Goal: Task Accomplishment & Management: Manage account settings

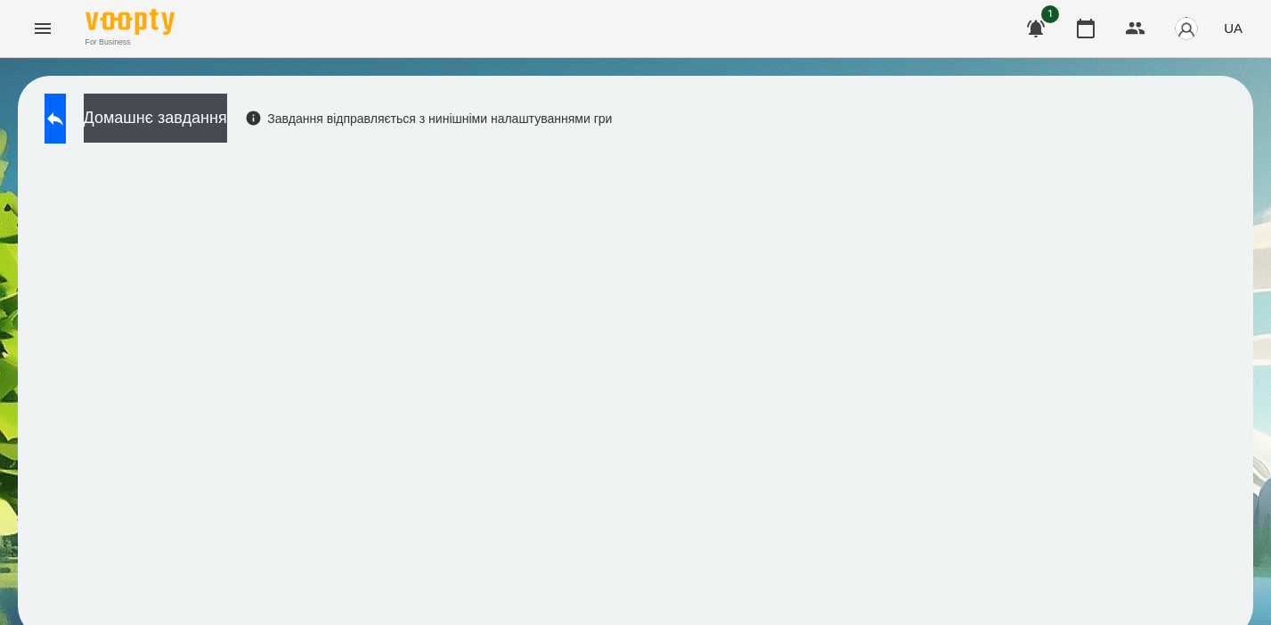
click at [52, 30] on icon "Menu" at bounding box center [42, 28] width 21 height 21
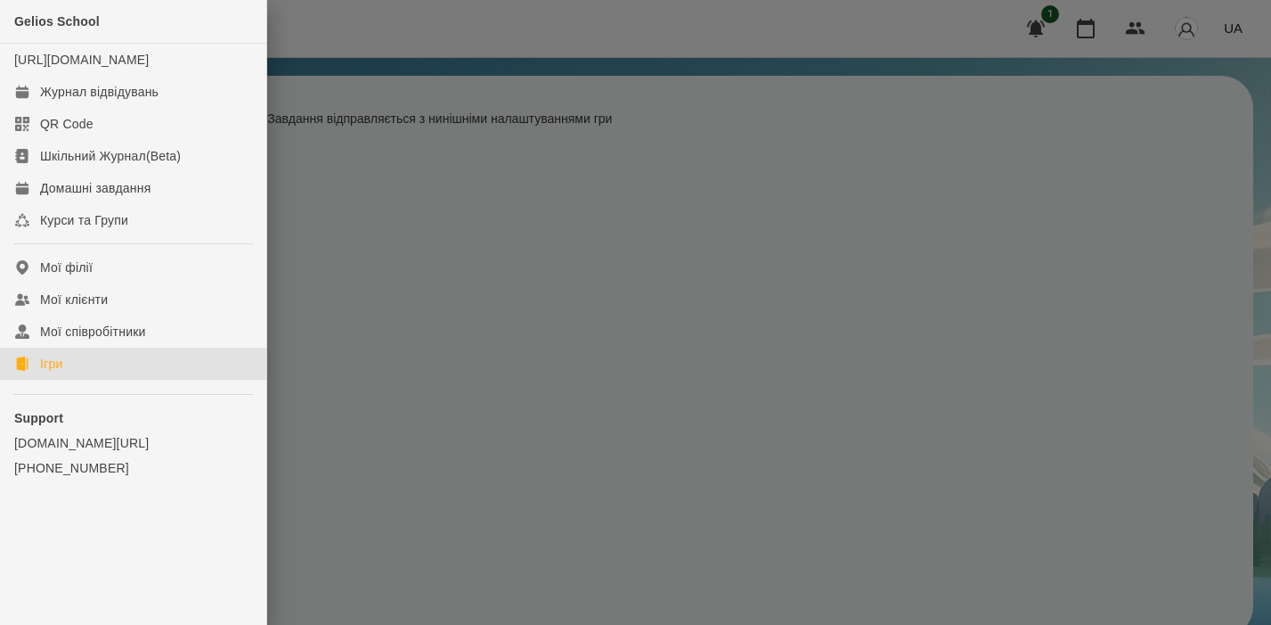
click at [46, 372] on div "Ігри" at bounding box center [51, 364] width 22 height 18
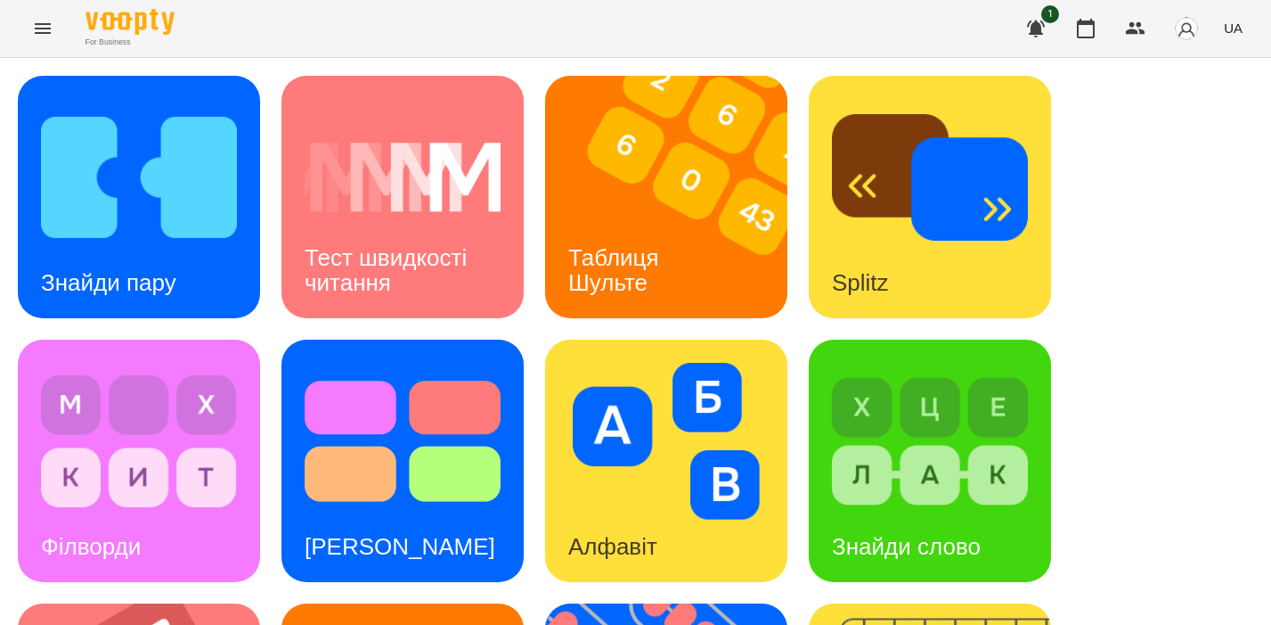
click at [43, 30] on icon "Menu" at bounding box center [42, 28] width 21 height 21
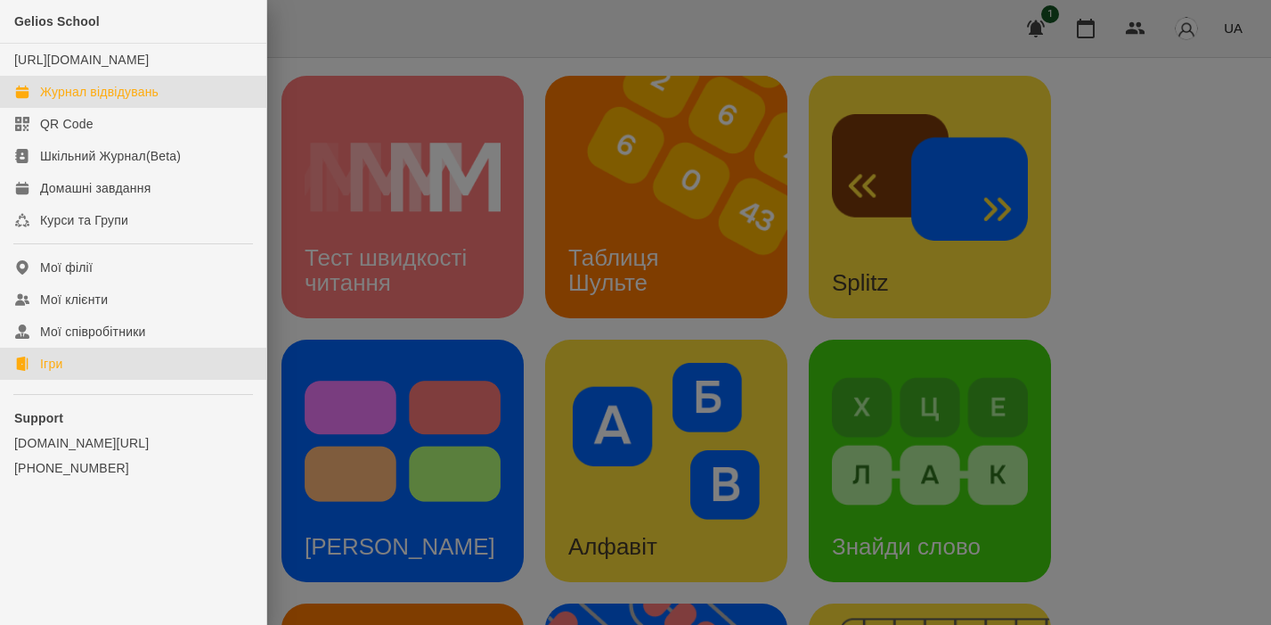
click at [103, 101] on div "Журнал відвідувань" at bounding box center [99, 92] width 118 height 18
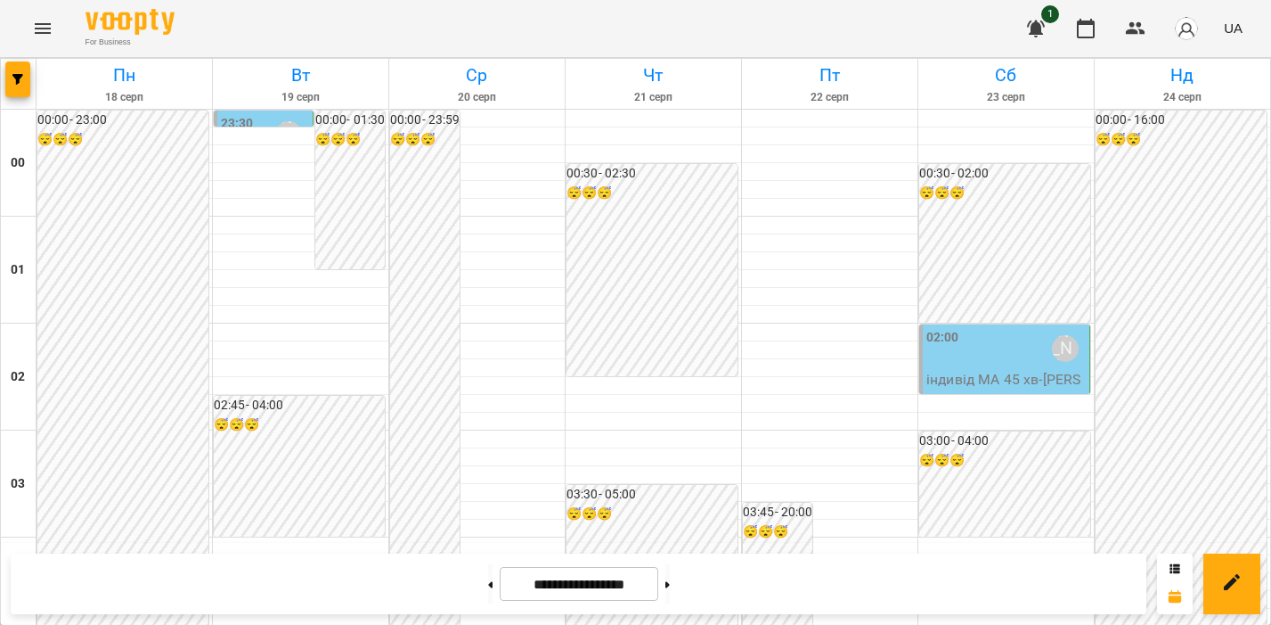
scroll to position [2131, 0]
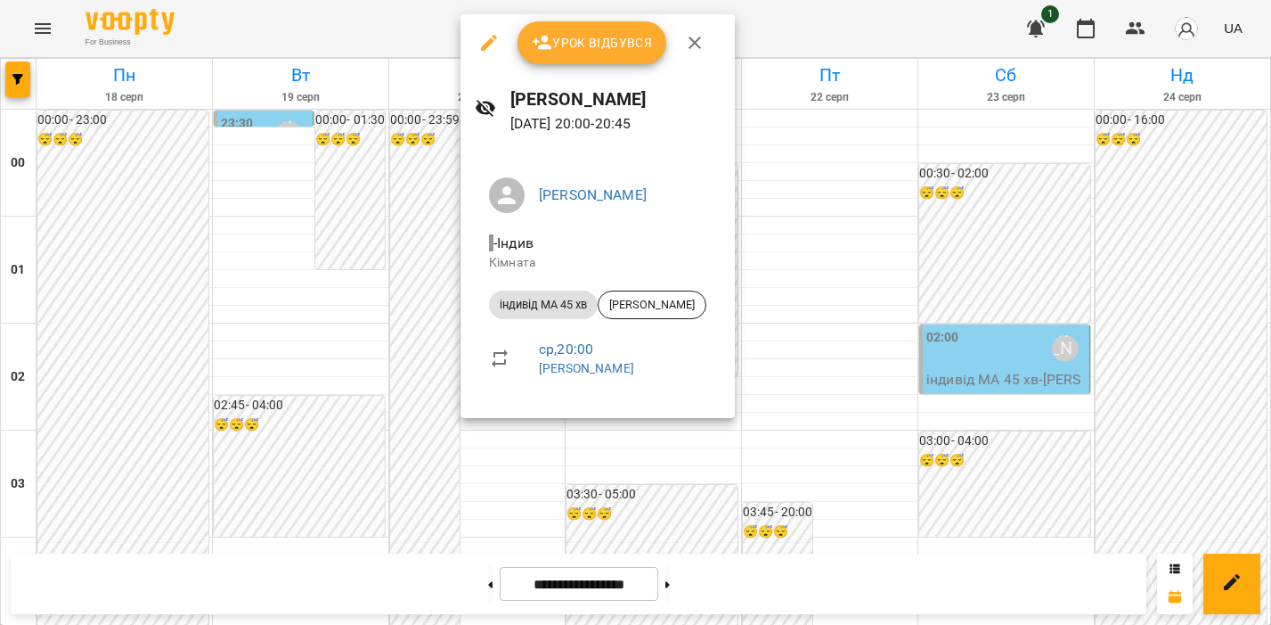
click at [694, 38] on icon "button" at bounding box center [694, 42] width 21 height 21
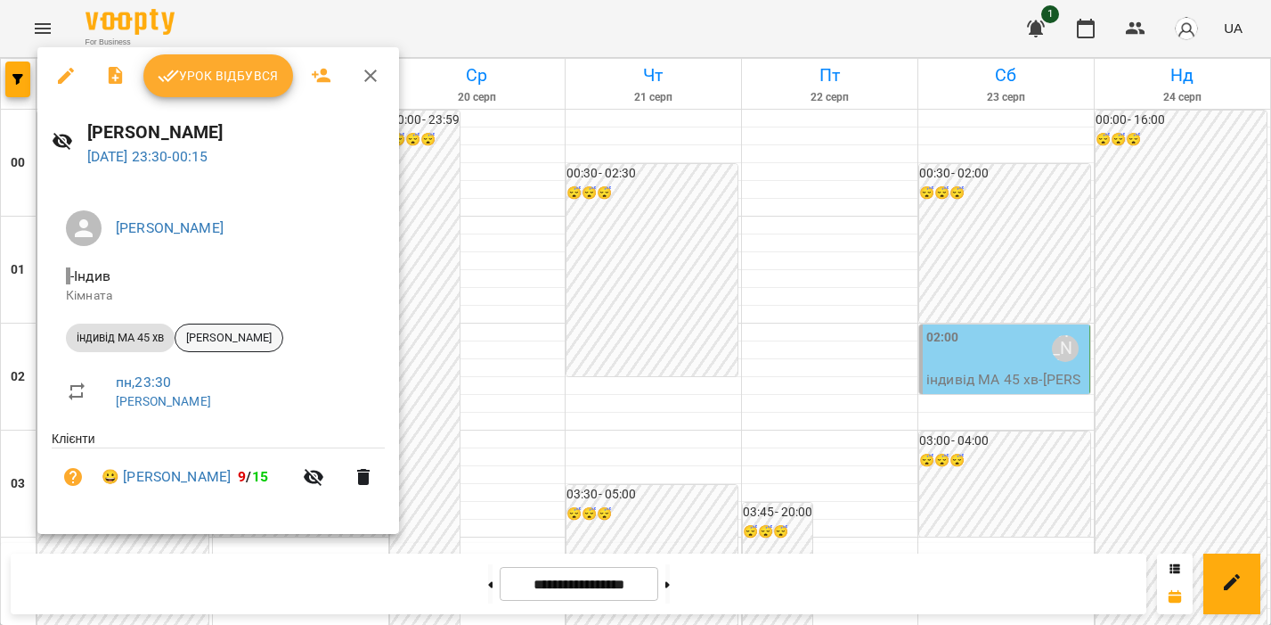
click at [216, 339] on span "[PERSON_NAME]" at bounding box center [229, 338] width 107 height 16
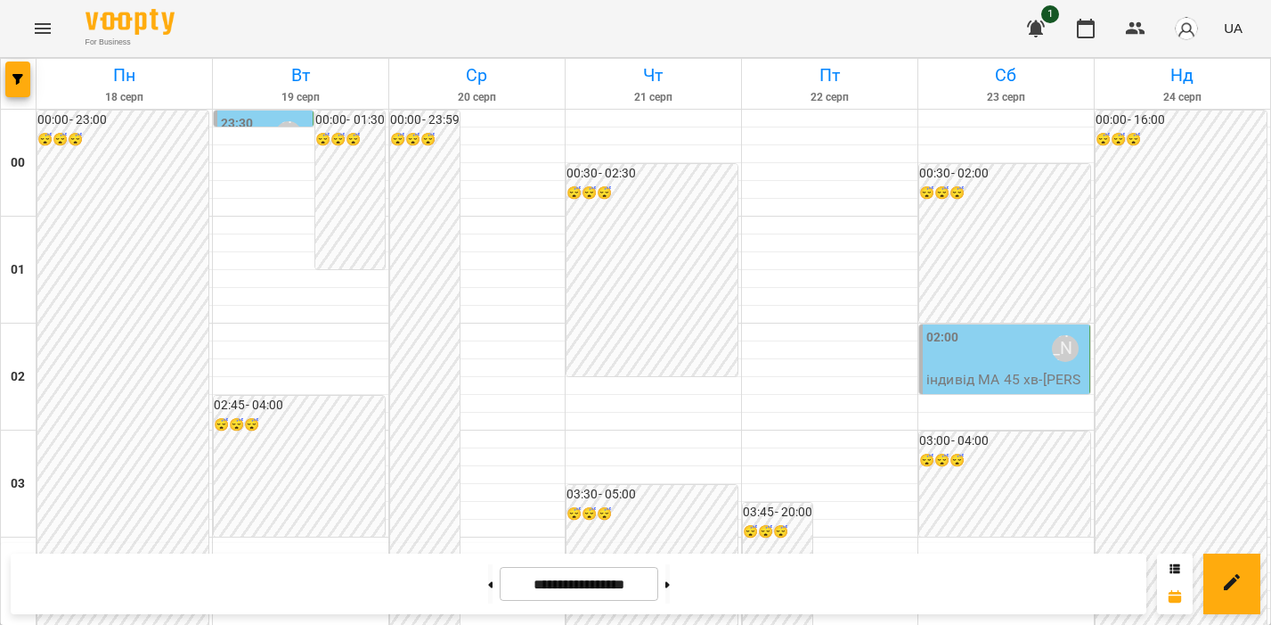
scroll to position [1752, 0]
drag, startPoint x: 453, startPoint y: 195, endPoint x: 453, endPoint y: 208, distance: 12.5
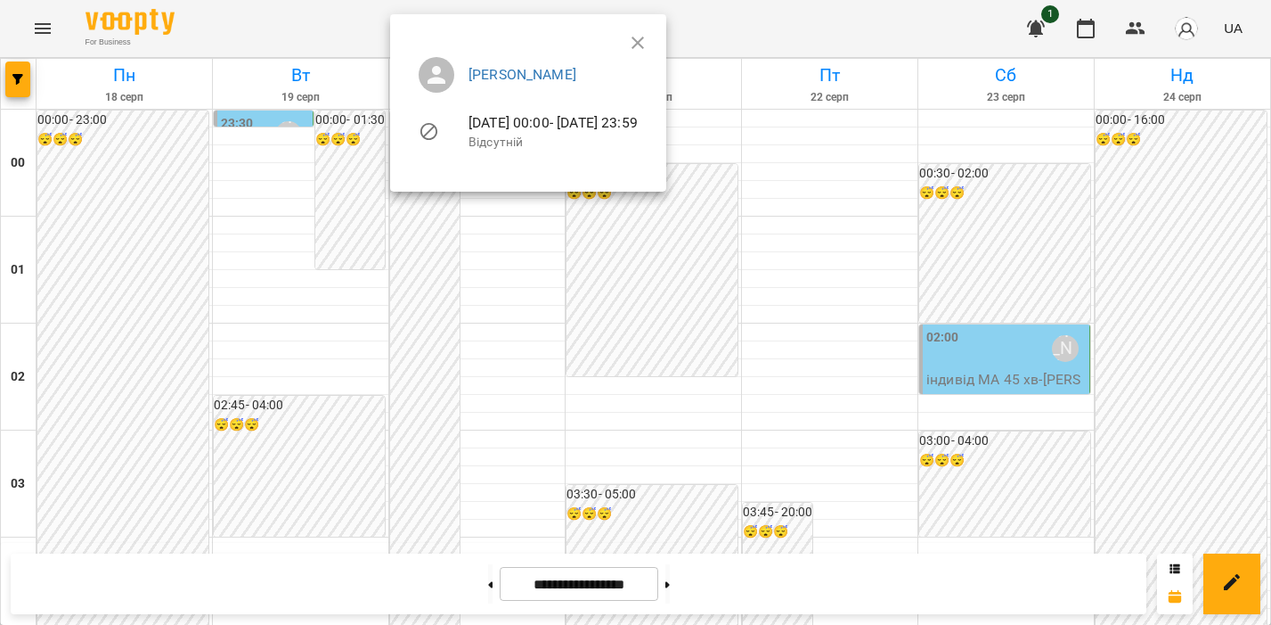
click at [652, 45] on ul "[PERSON_NAME] [DATE] 00:00 - [DATE] 23:59 Відсутній" at bounding box center [528, 106] width 248 height 127
click at [652, 43] on ul "[PERSON_NAME] [DATE] 00:00 - [DATE] 23:59 Відсутній" at bounding box center [528, 106] width 248 height 127
click at [571, 282] on div at bounding box center [635, 312] width 1271 height 625
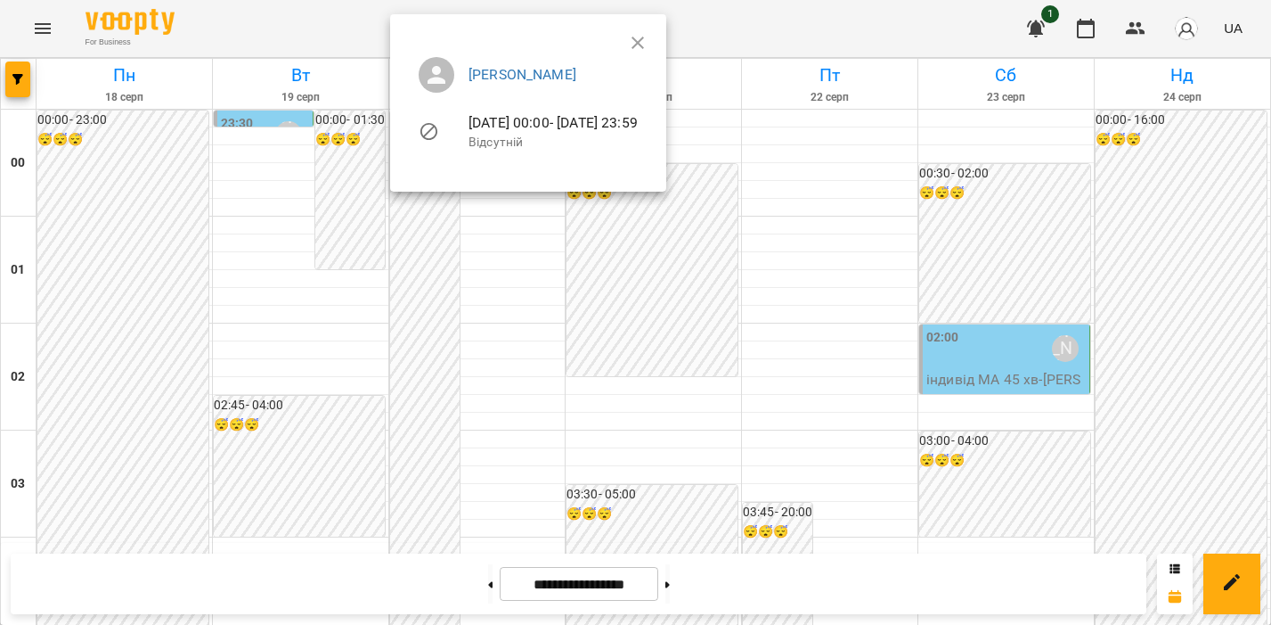
click at [525, 415] on div at bounding box center [635, 312] width 1271 height 625
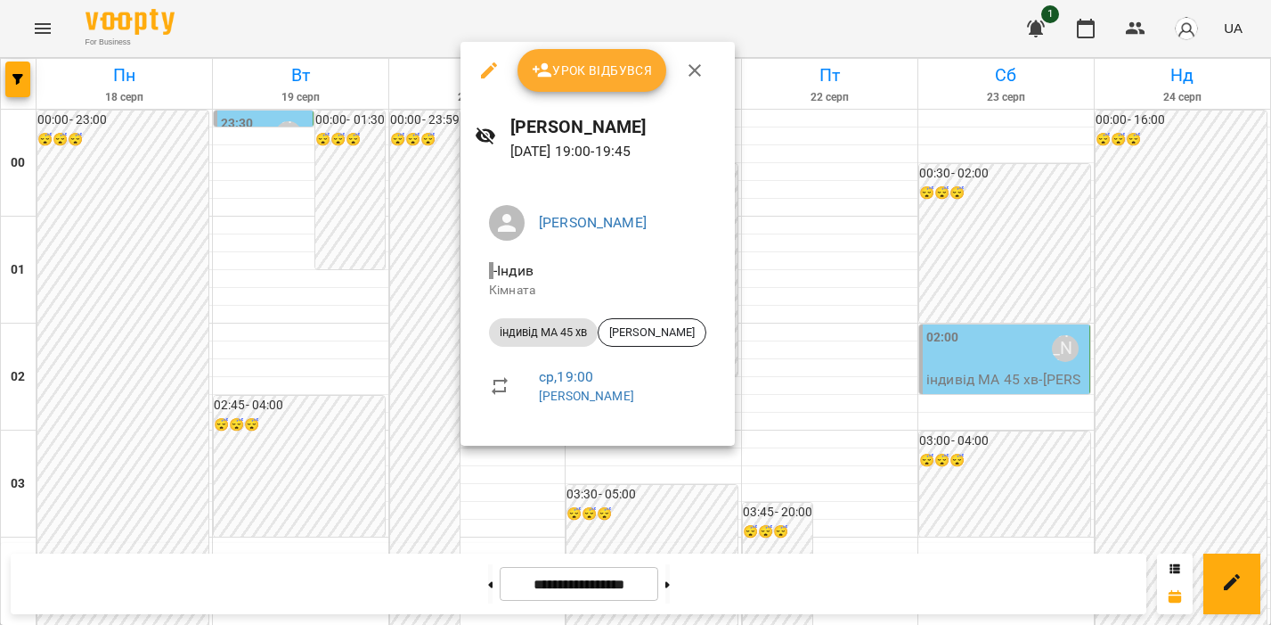
click at [418, 483] on div at bounding box center [635, 312] width 1271 height 625
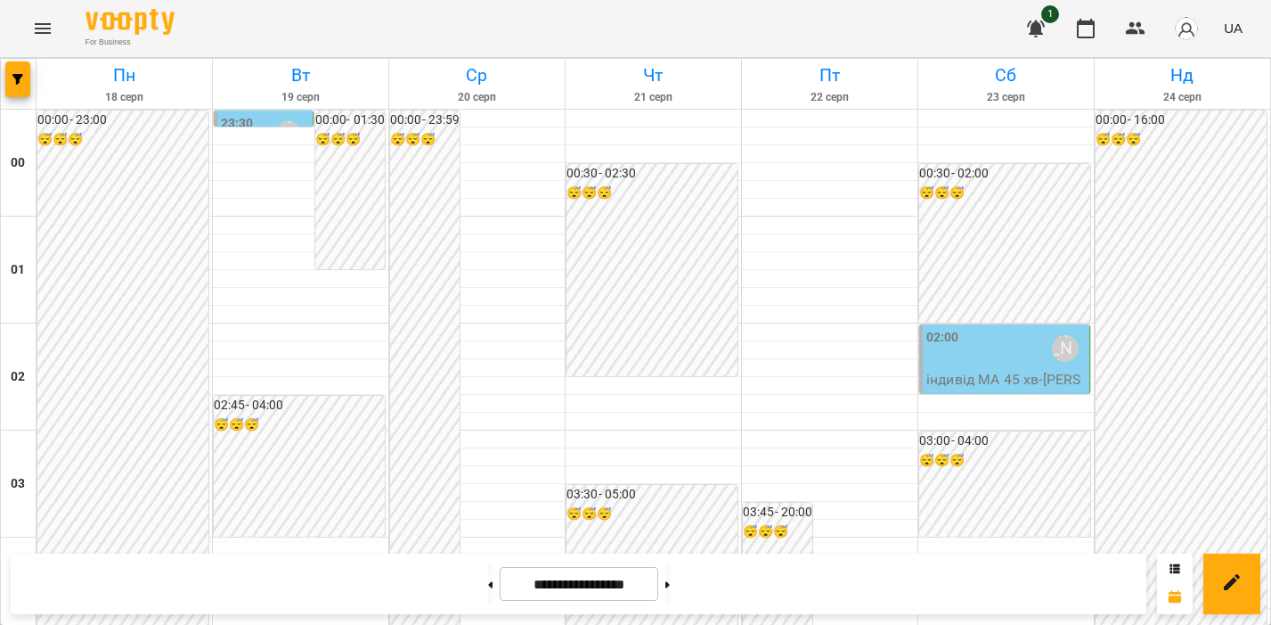
scroll to position [1945, 0]
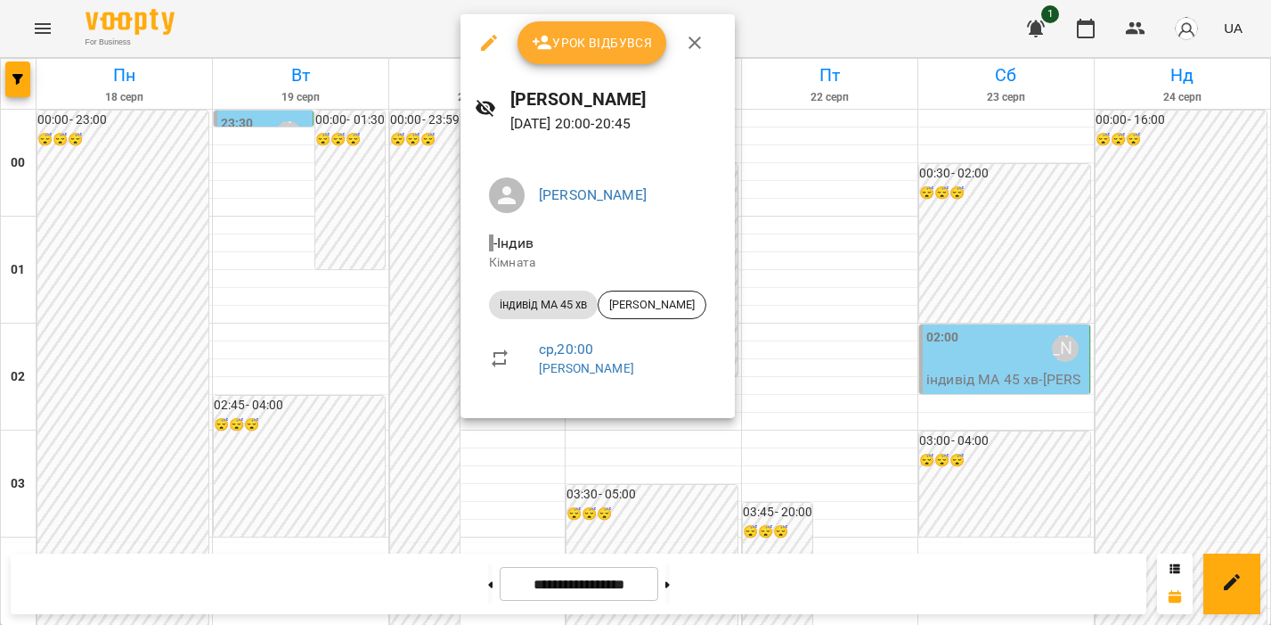
click at [396, 371] on div at bounding box center [635, 312] width 1271 height 625
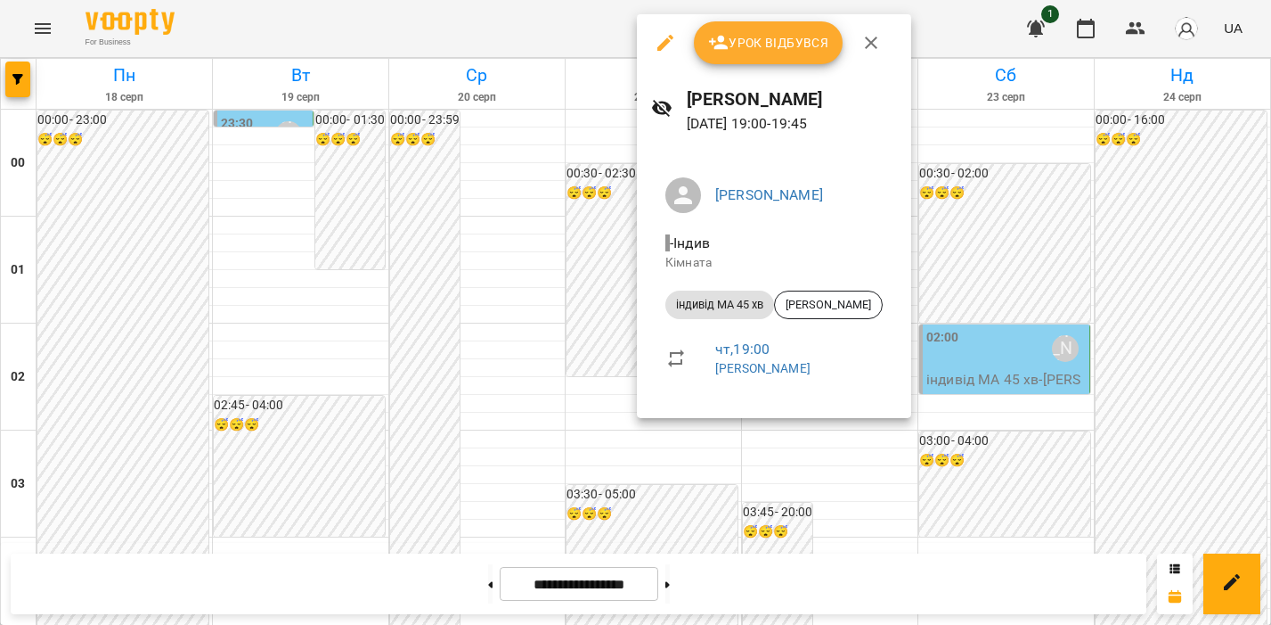
click at [603, 330] on div at bounding box center [635, 312] width 1271 height 625
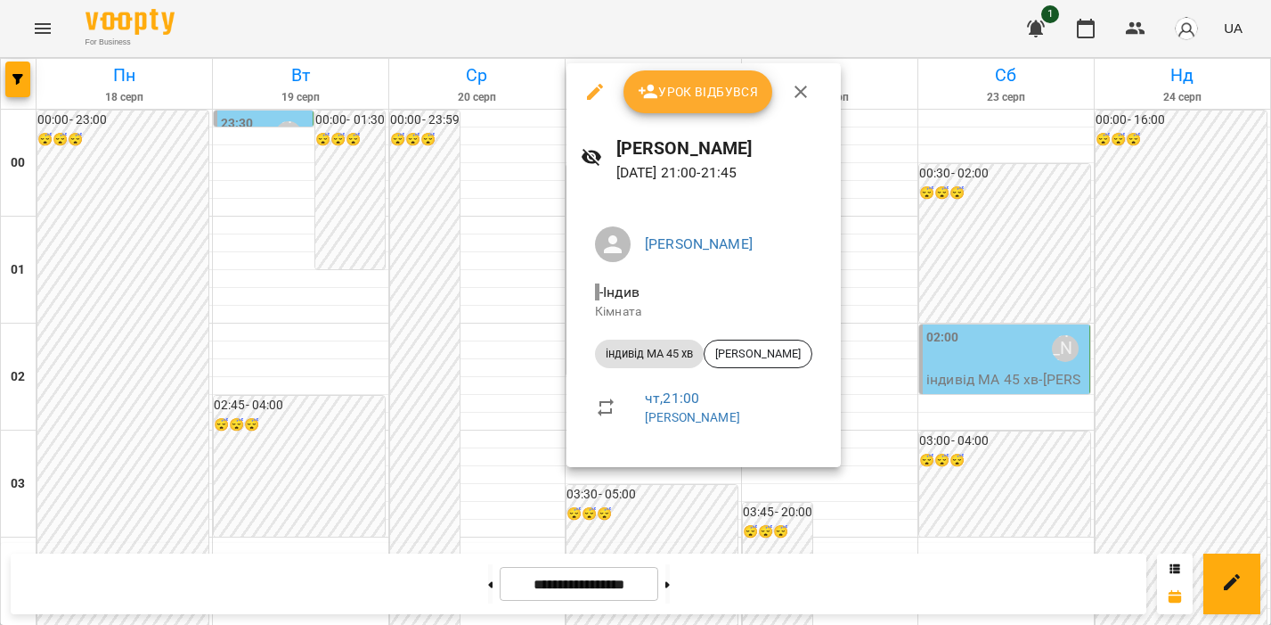
click at [589, 537] on div at bounding box center [635, 312] width 1271 height 625
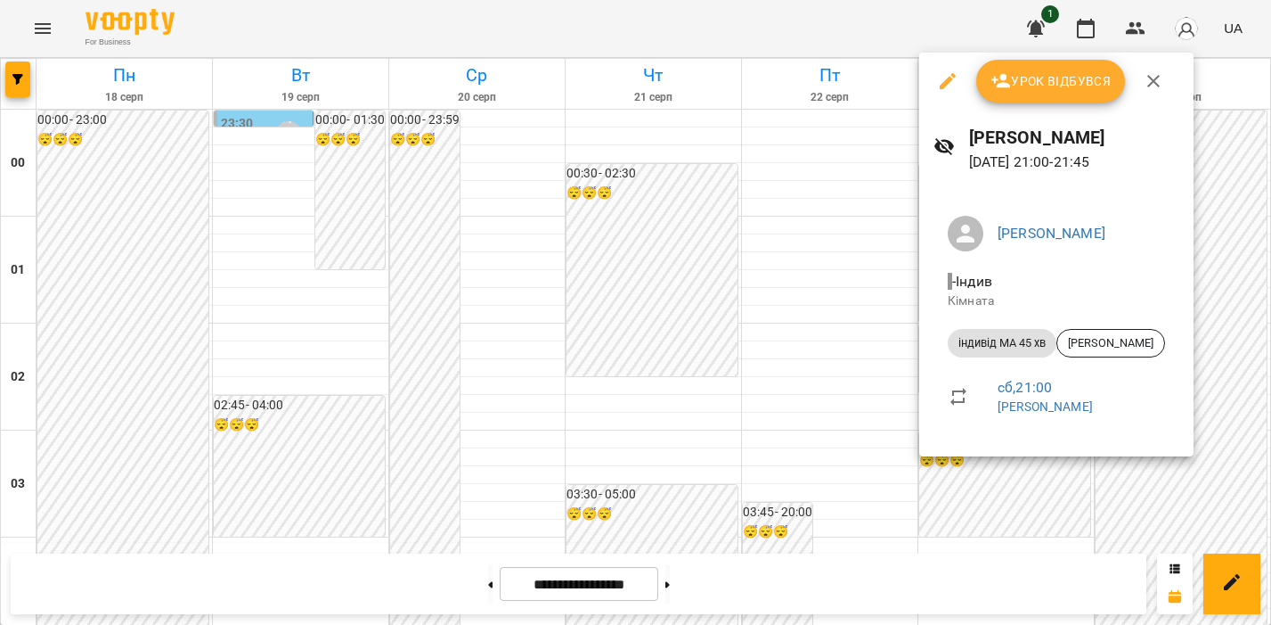
click at [890, 311] on div at bounding box center [635, 312] width 1271 height 625
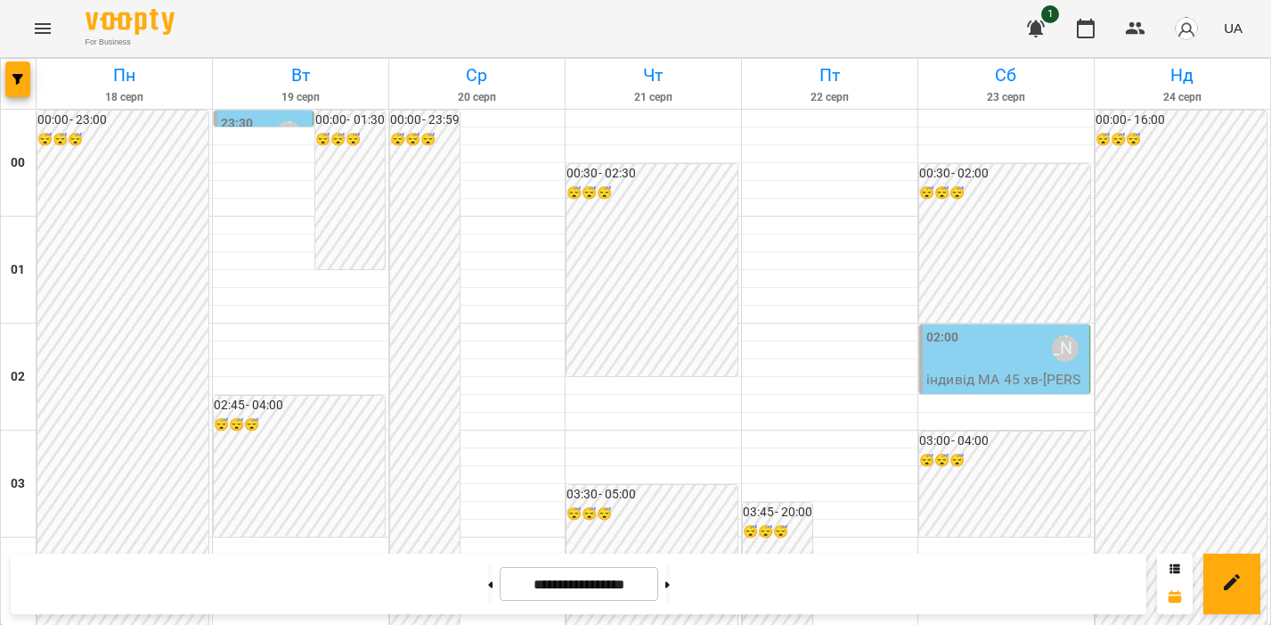
scroll to position [2131, 0]
click at [47, 34] on icon "Menu" at bounding box center [42, 28] width 21 height 21
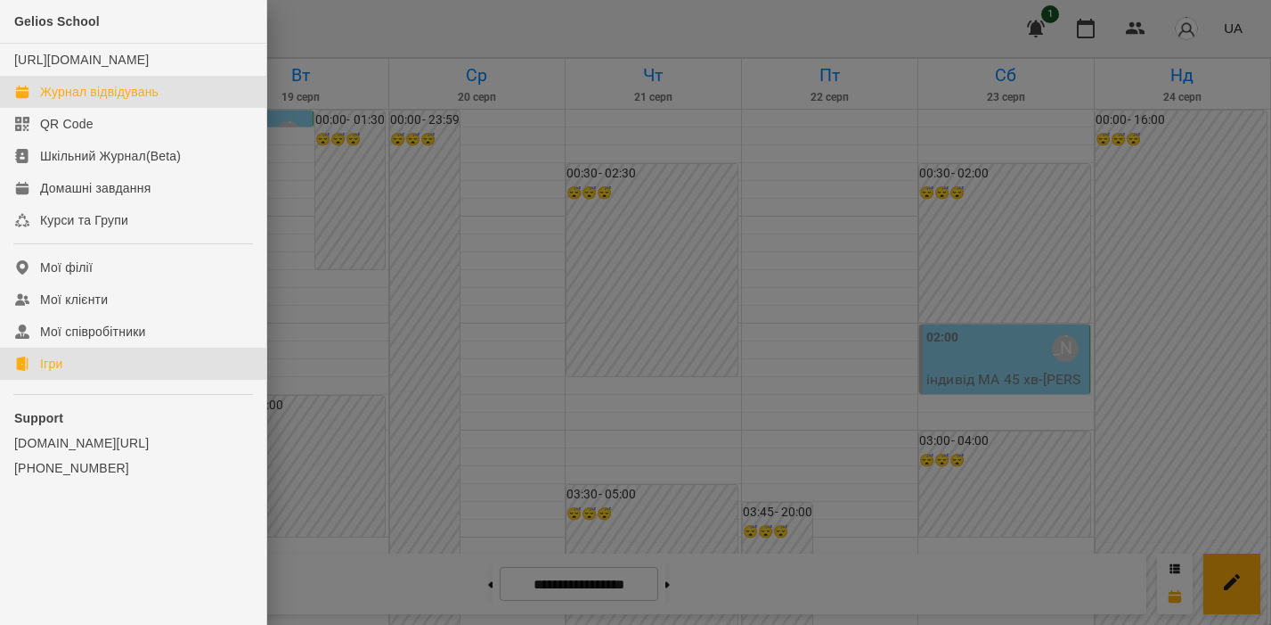
click at [46, 380] on link "Ігри" at bounding box center [133, 363] width 266 height 32
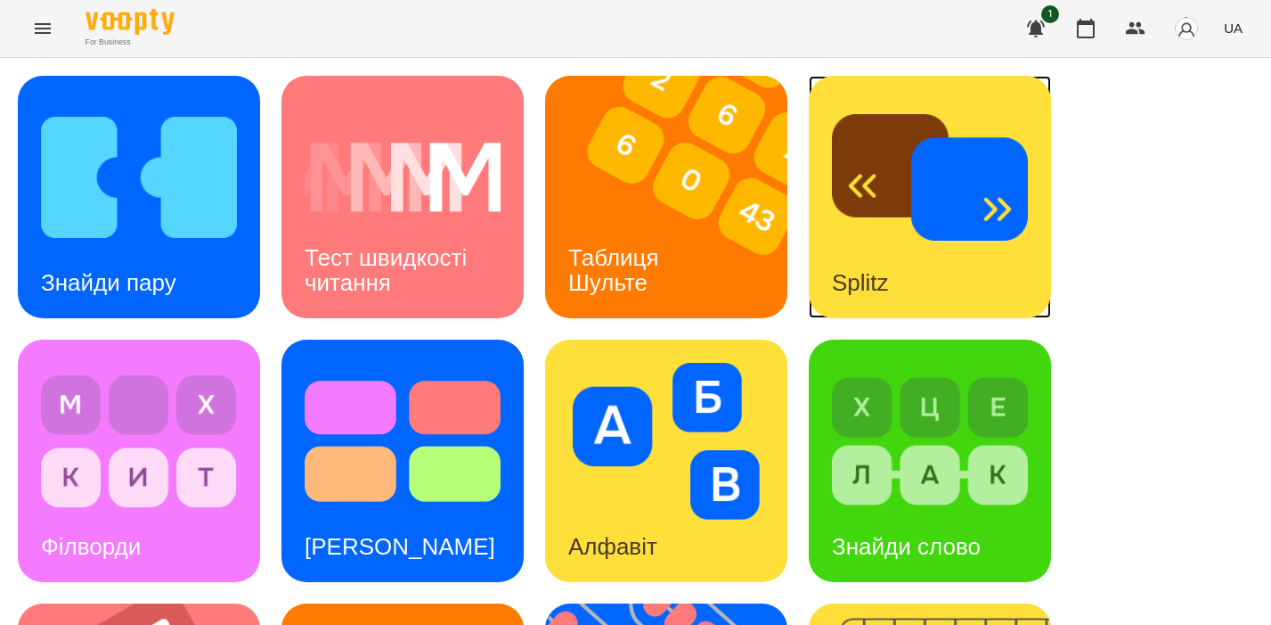
click at [922, 295] on div "Splitz" at bounding box center [930, 197] width 242 height 242
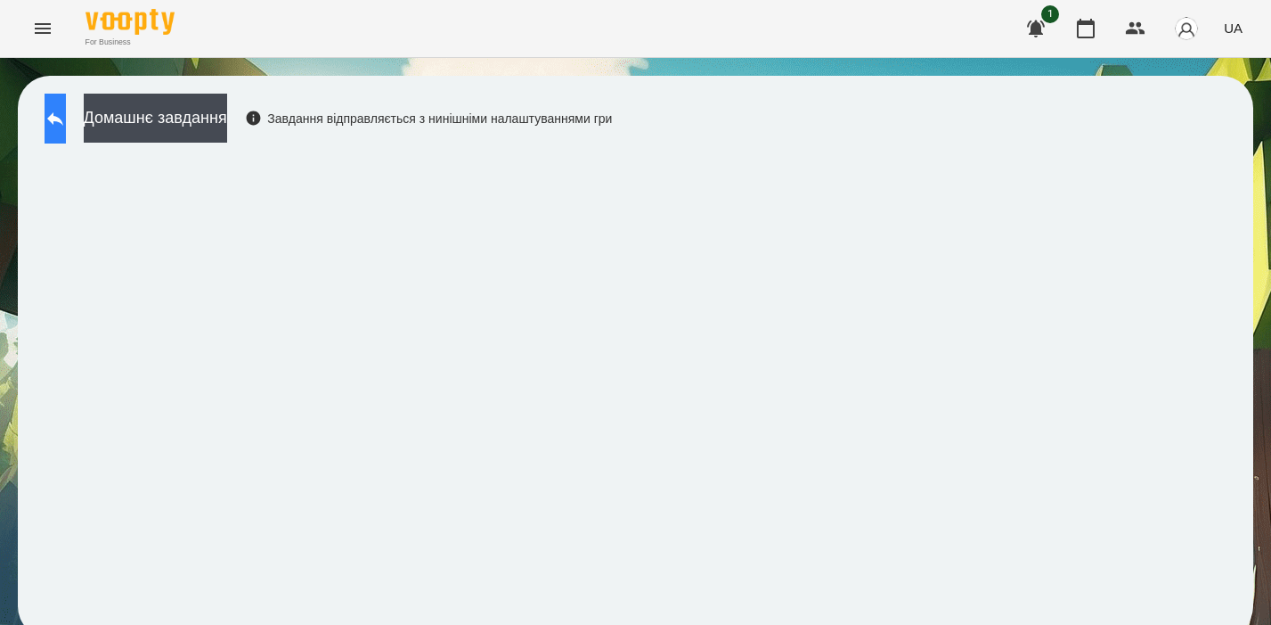
click at [48, 119] on button at bounding box center [55, 119] width 21 height 50
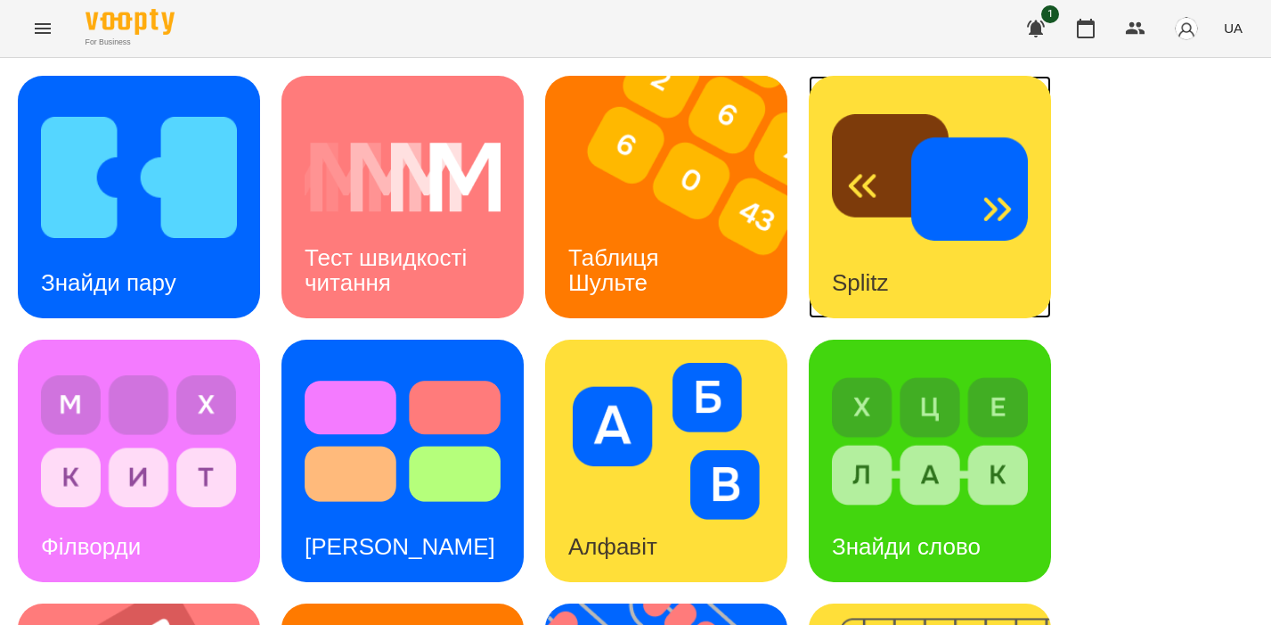
click at [892, 248] on div "Splitz" at bounding box center [860, 283] width 103 height 70
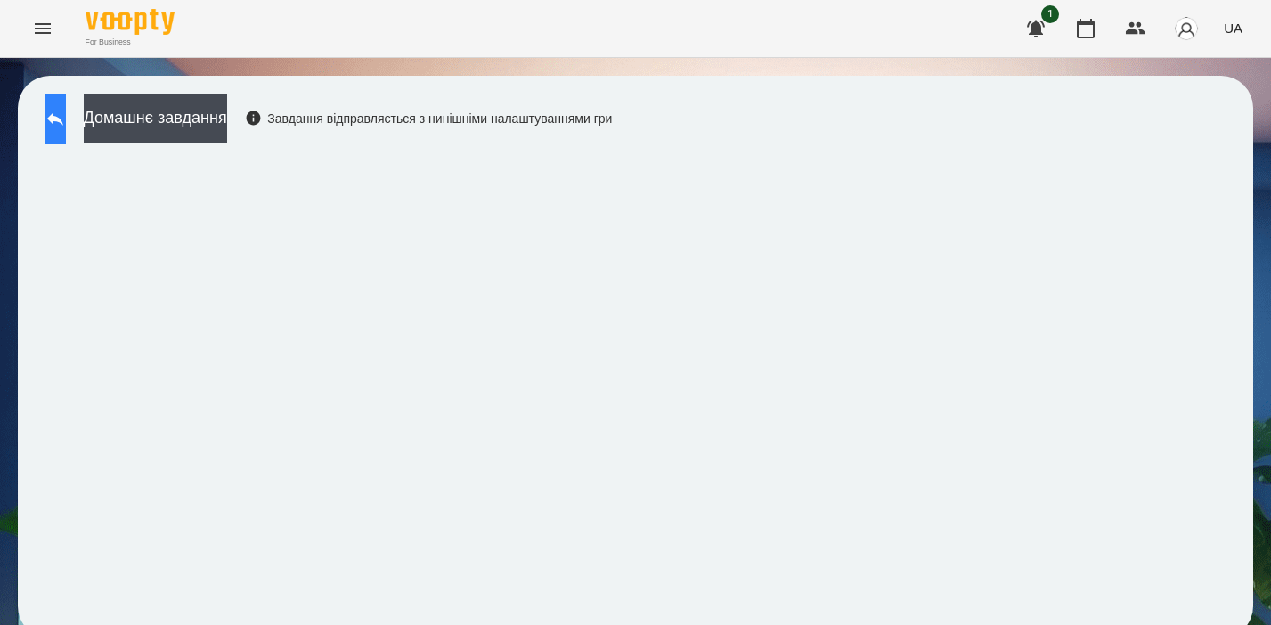
click at [66, 108] on icon at bounding box center [55, 118] width 21 height 21
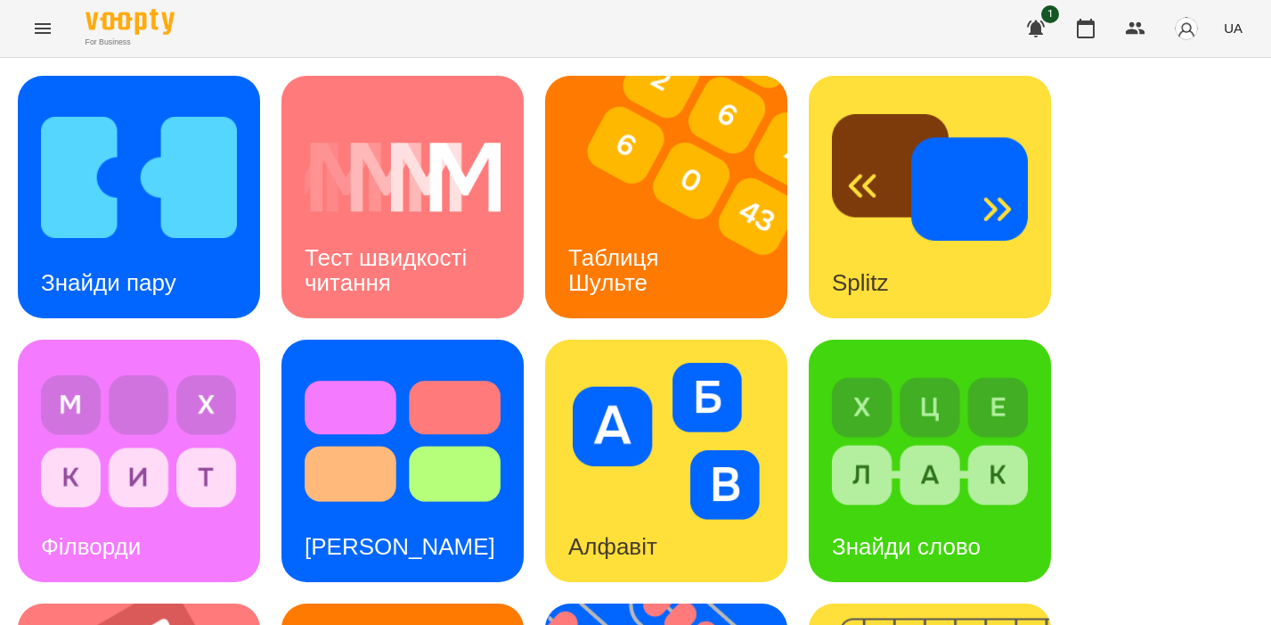
scroll to position [766, 0]
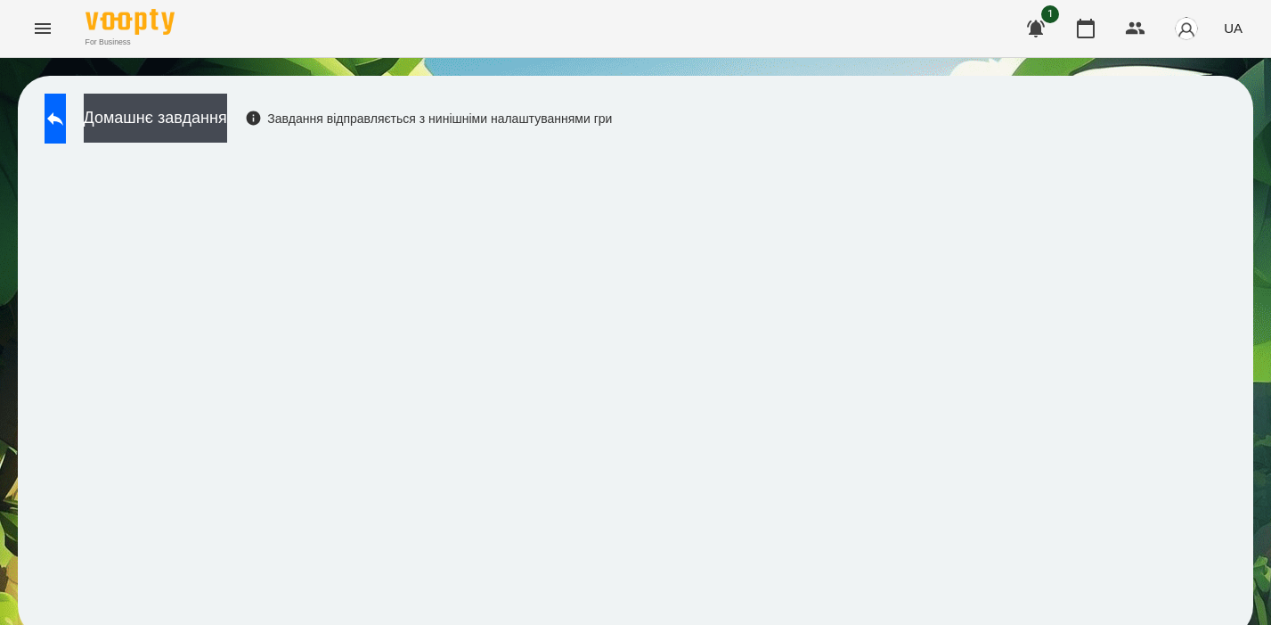
click at [554, 150] on div "Домашнє завдання Завдання відправляється з нинішніми налаштуваннями гри" at bounding box center [324, 123] width 576 height 59
click at [66, 113] on icon at bounding box center [55, 118] width 21 height 21
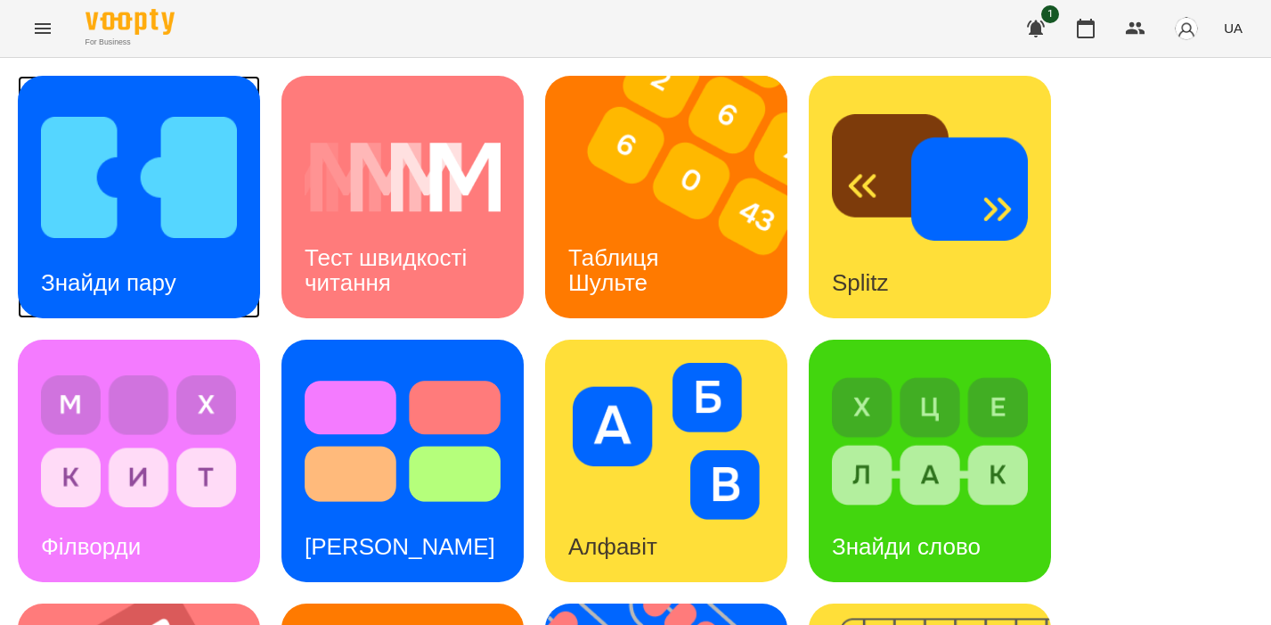
click at [127, 197] on img at bounding box center [139, 177] width 196 height 157
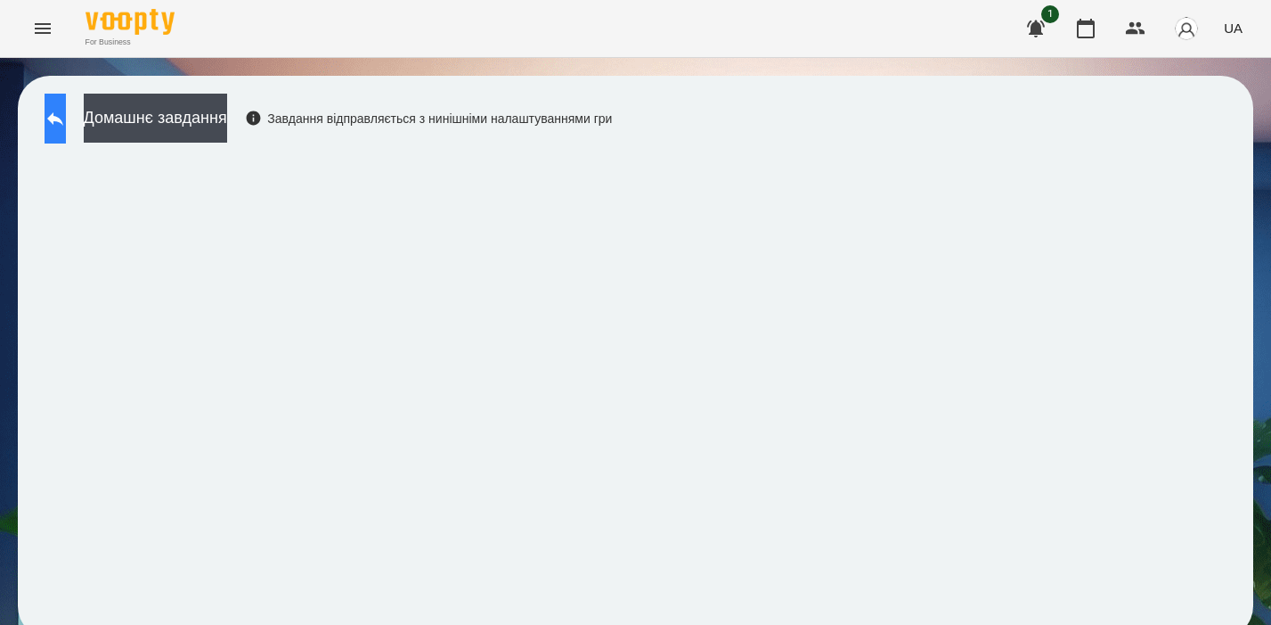
click at [66, 135] on button at bounding box center [55, 119] width 21 height 50
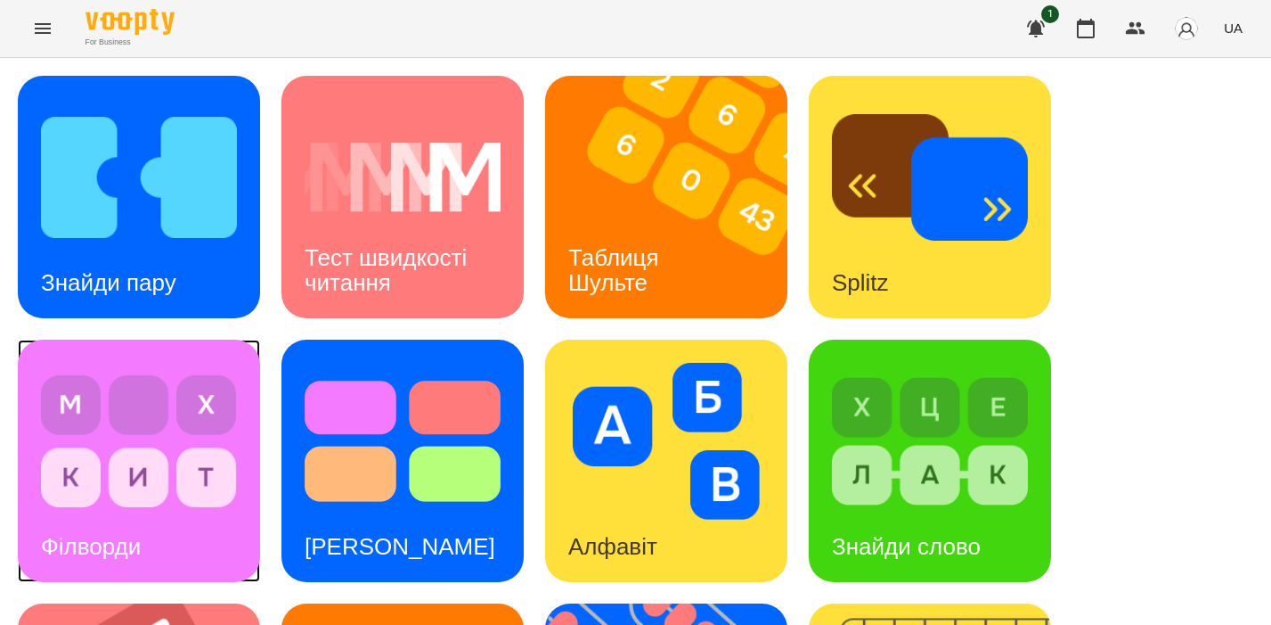
click at [153, 445] on img at bounding box center [139, 441] width 196 height 157
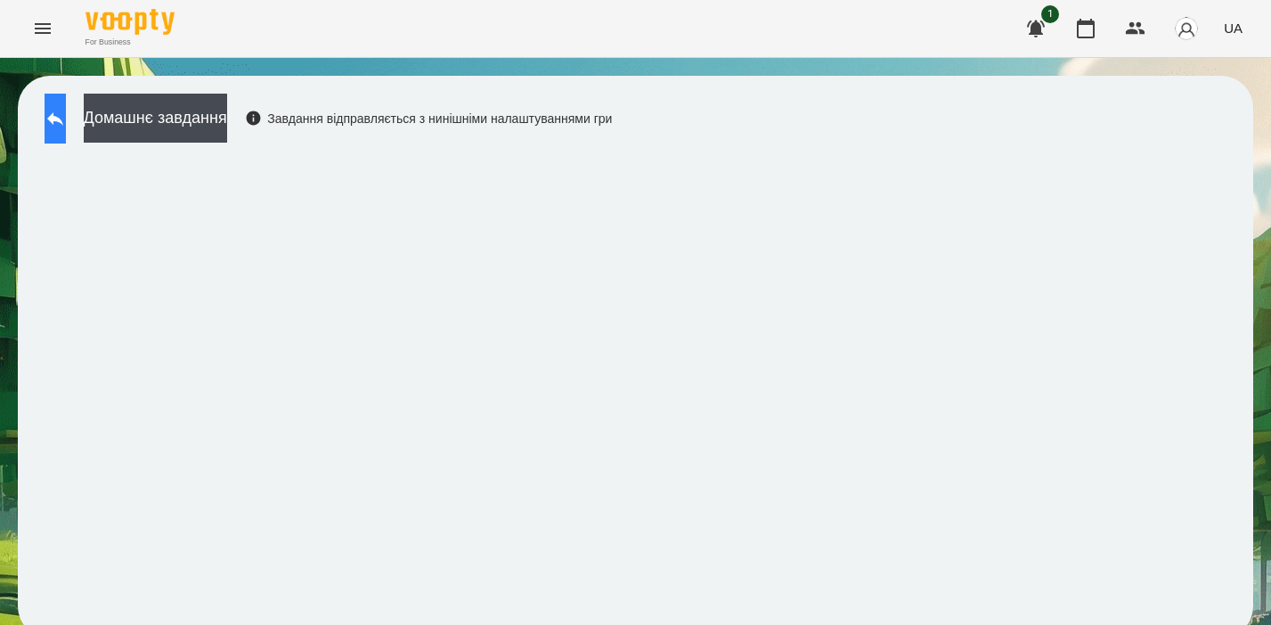
click at [66, 115] on icon at bounding box center [55, 118] width 21 height 21
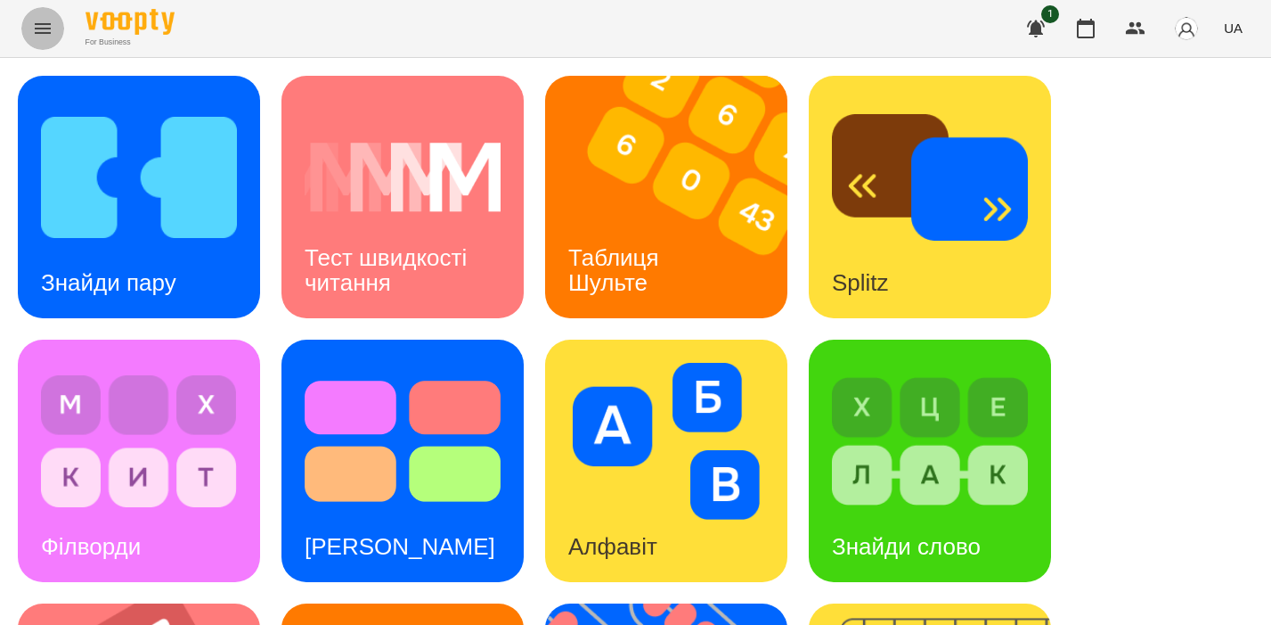
click at [45, 28] on icon "Menu" at bounding box center [43, 28] width 16 height 11
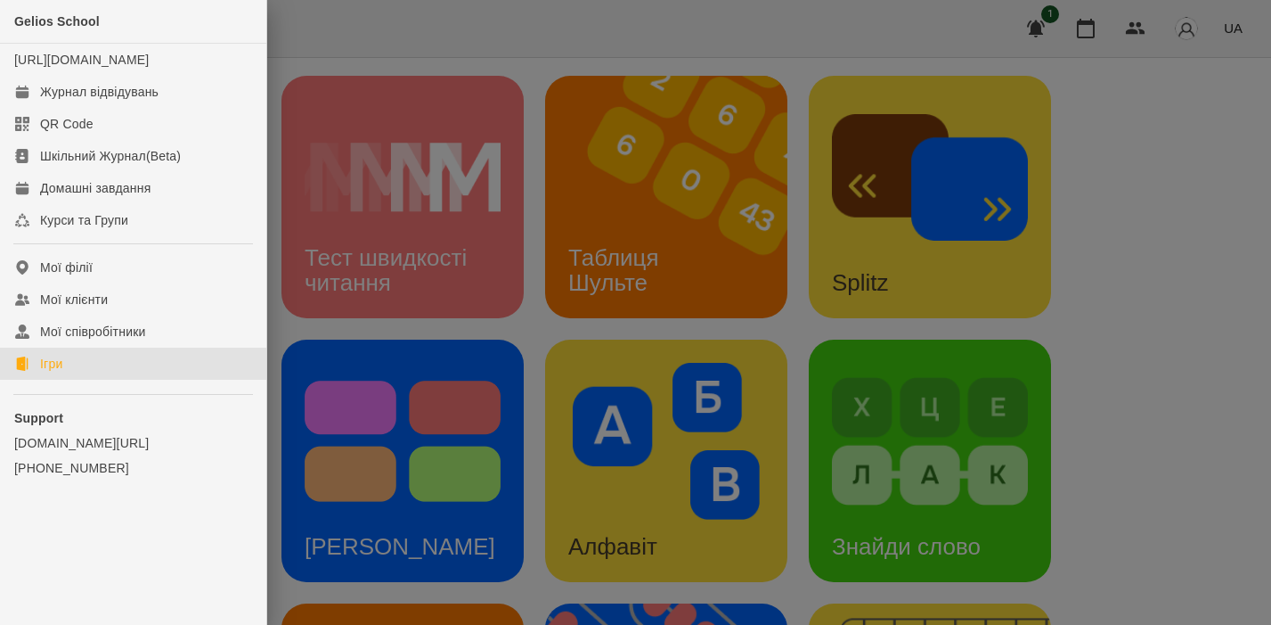
click at [356, 327] on div at bounding box center [635, 312] width 1271 height 625
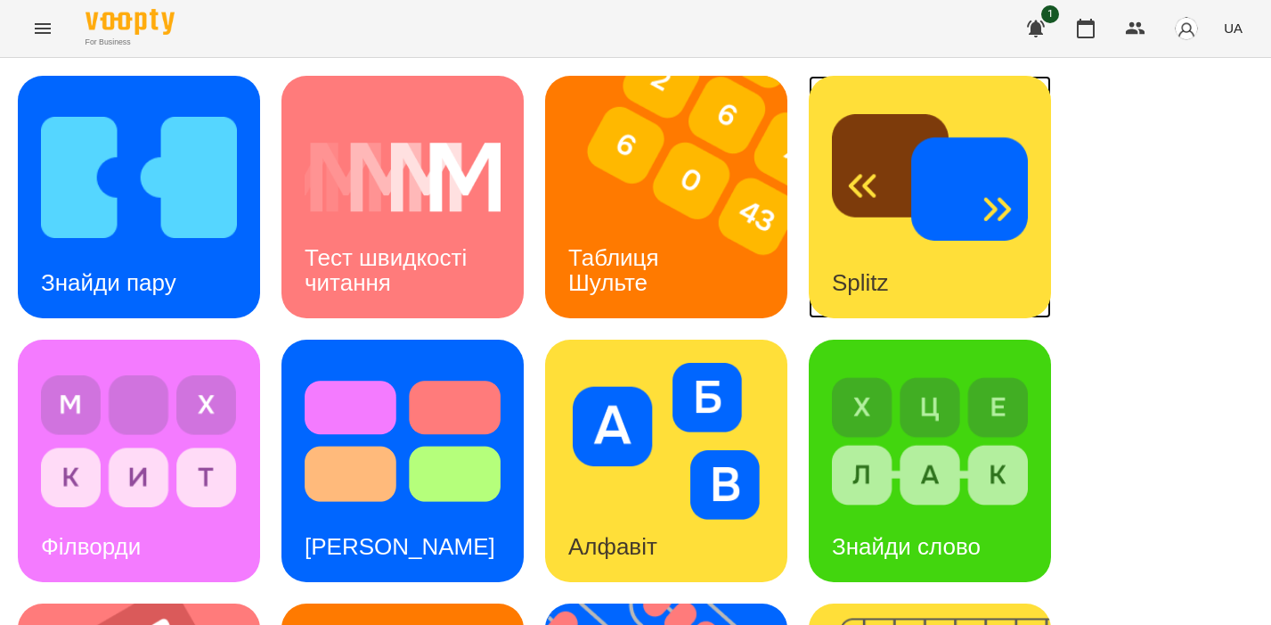
click at [947, 165] on img at bounding box center [930, 177] width 196 height 157
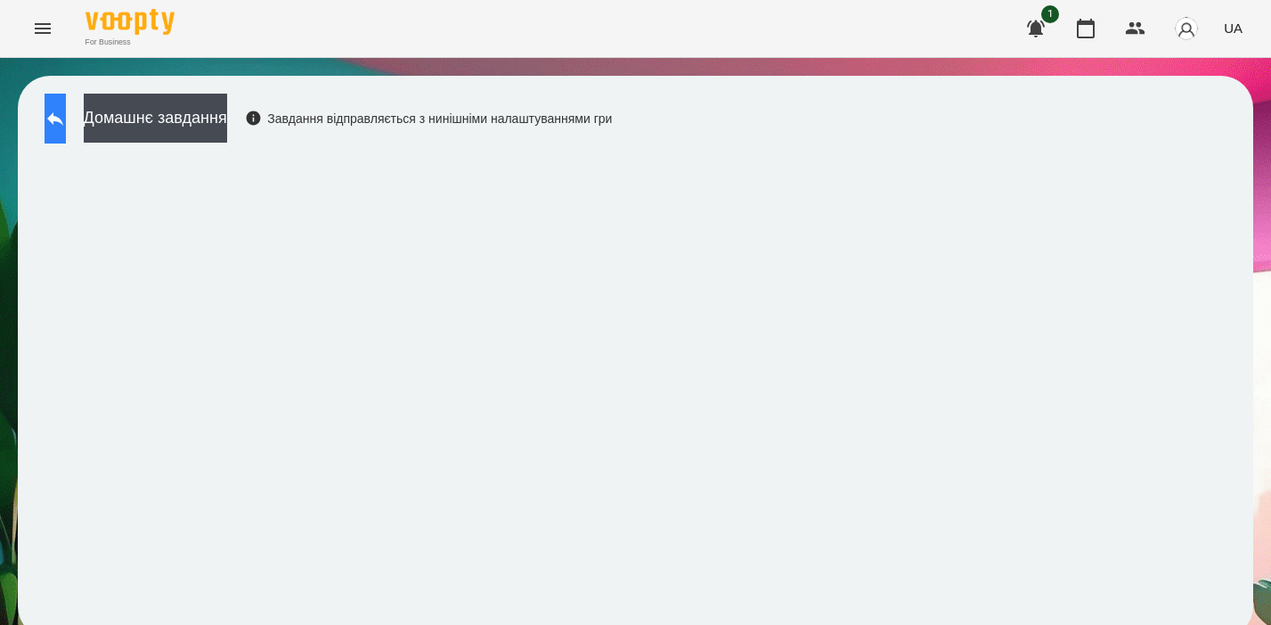
click at [66, 125] on icon at bounding box center [55, 118] width 21 height 21
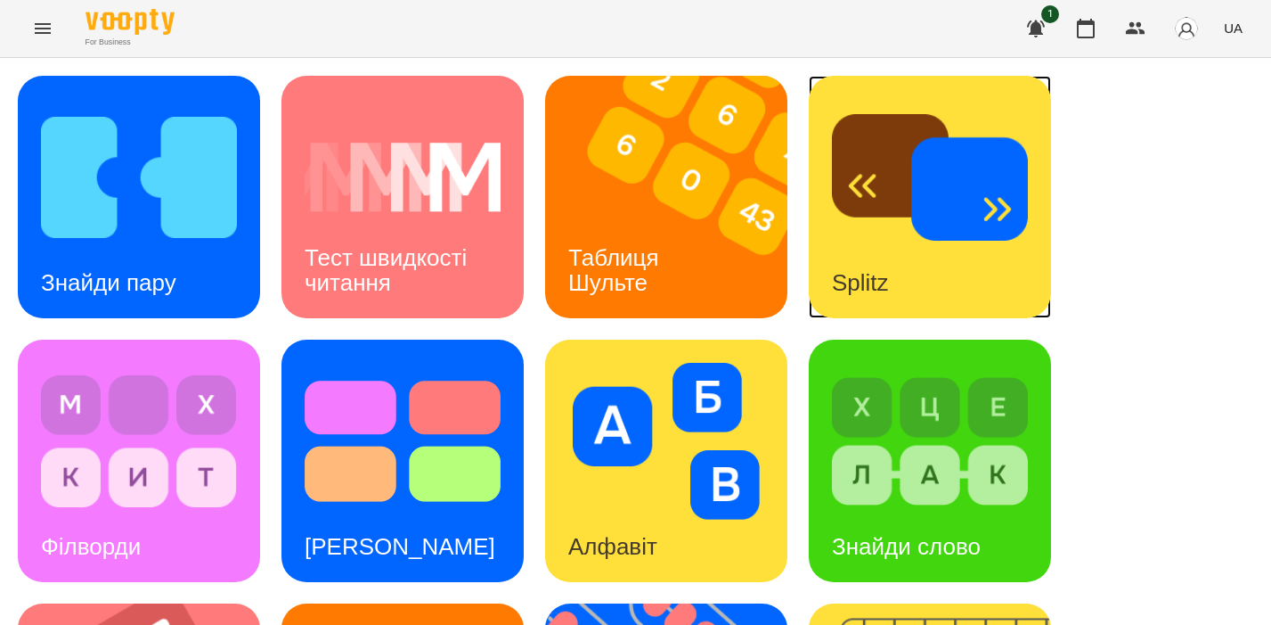
click at [880, 208] on img at bounding box center [930, 177] width 196 height 157
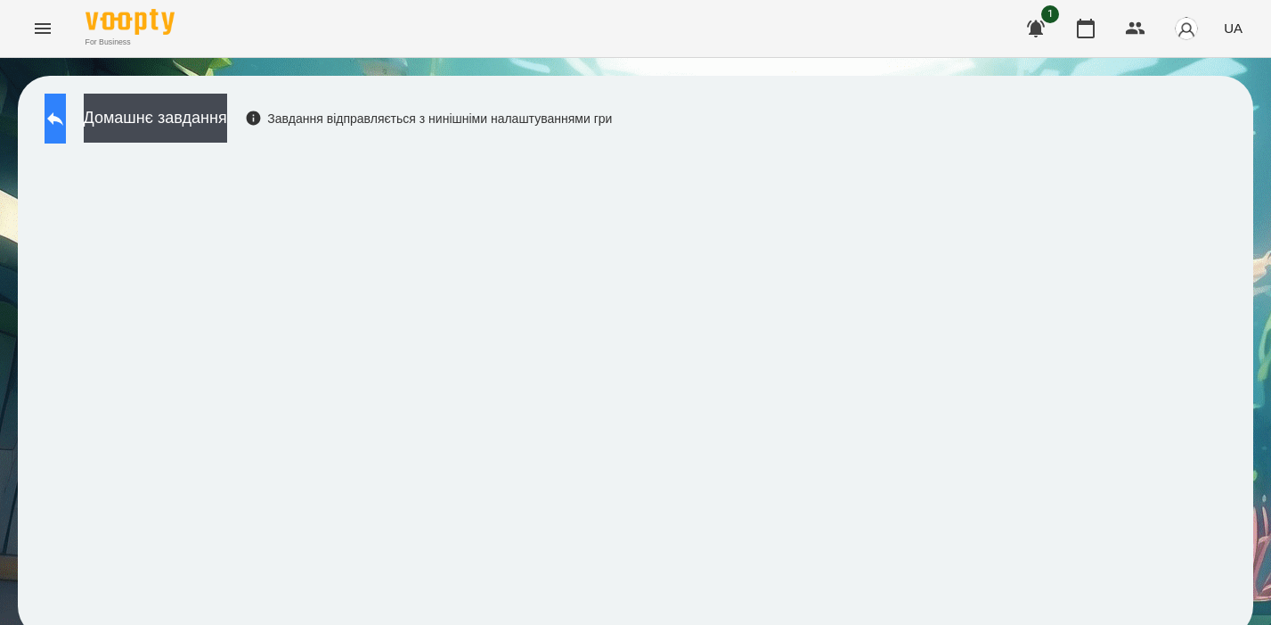
click at [66, 111] on icon at bounding box center [55, 118] width 21 height 21
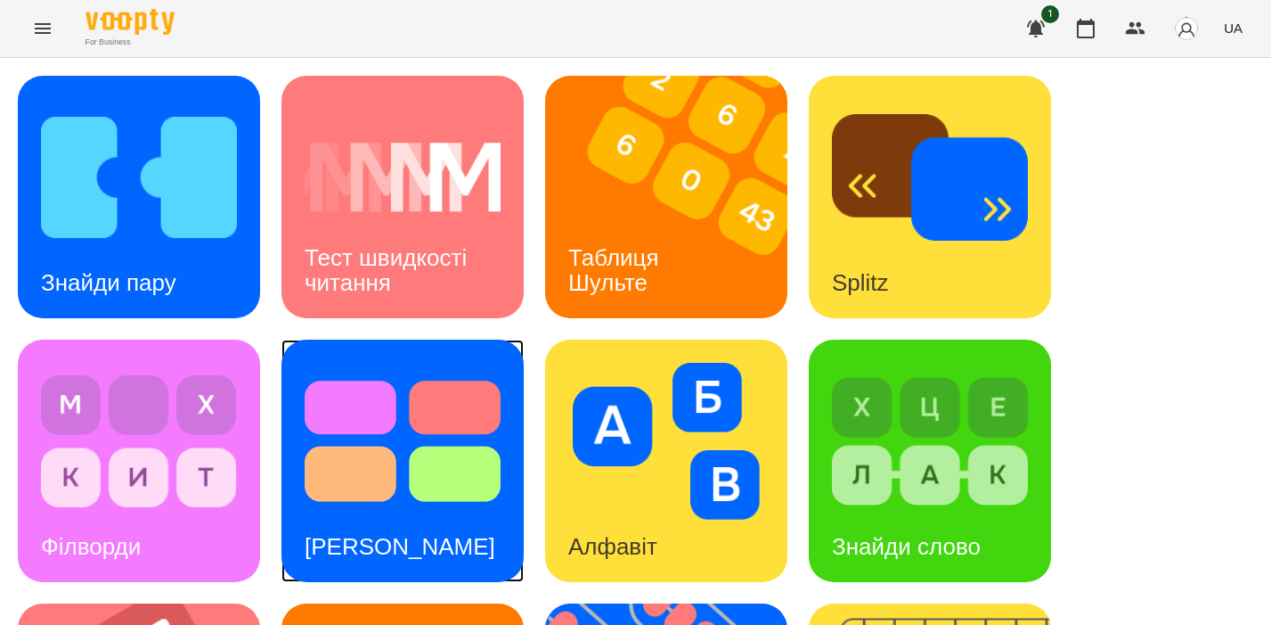
click at [368, 464] on img at bounding box center [403, 441] width 196 height 157
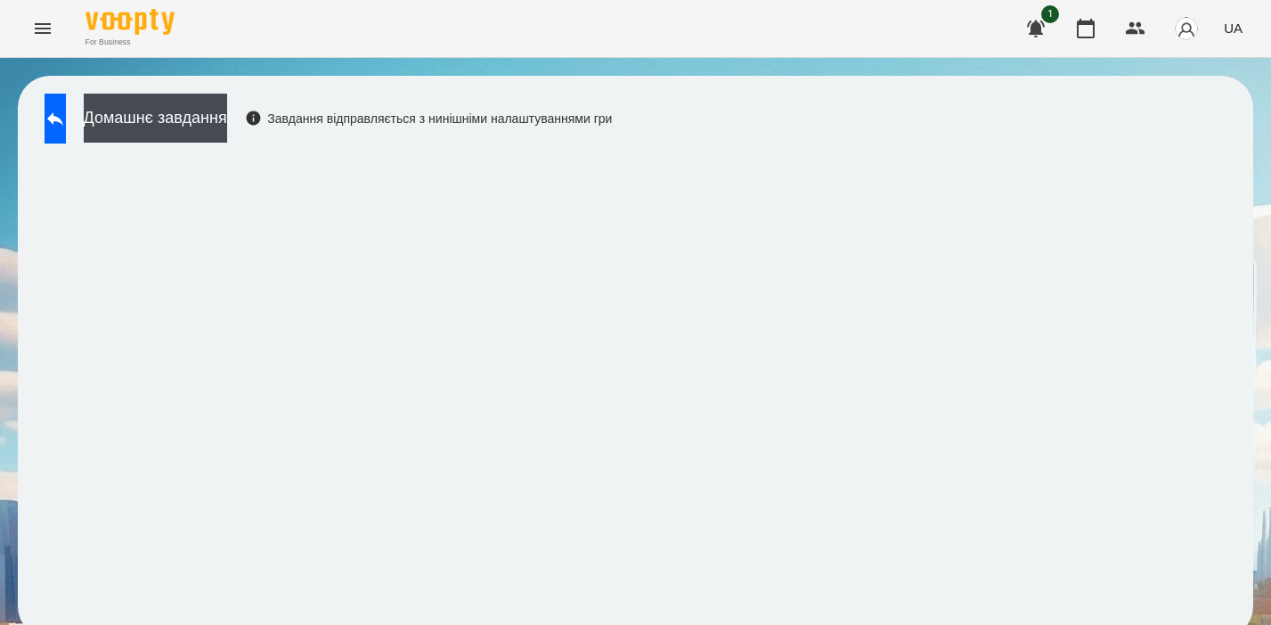
click at [40, 111] on div "Домашнє завдання Завдання відправляється з нинішніми налаштуваннями гри" at bounding box center [324, 123] width 576 height 59
click at [66, 108] on button at bounding box center [55, 119] width 21 height 50
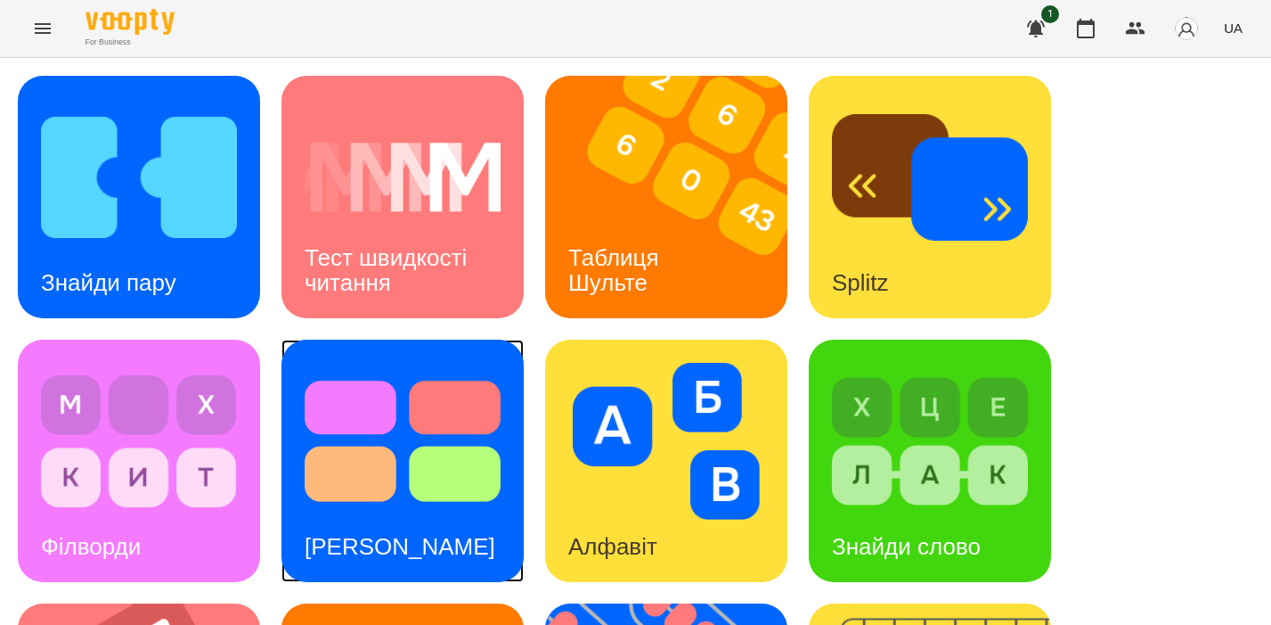
click at [428, 414] on img at bounding box center [403, 441] width 196 height 157
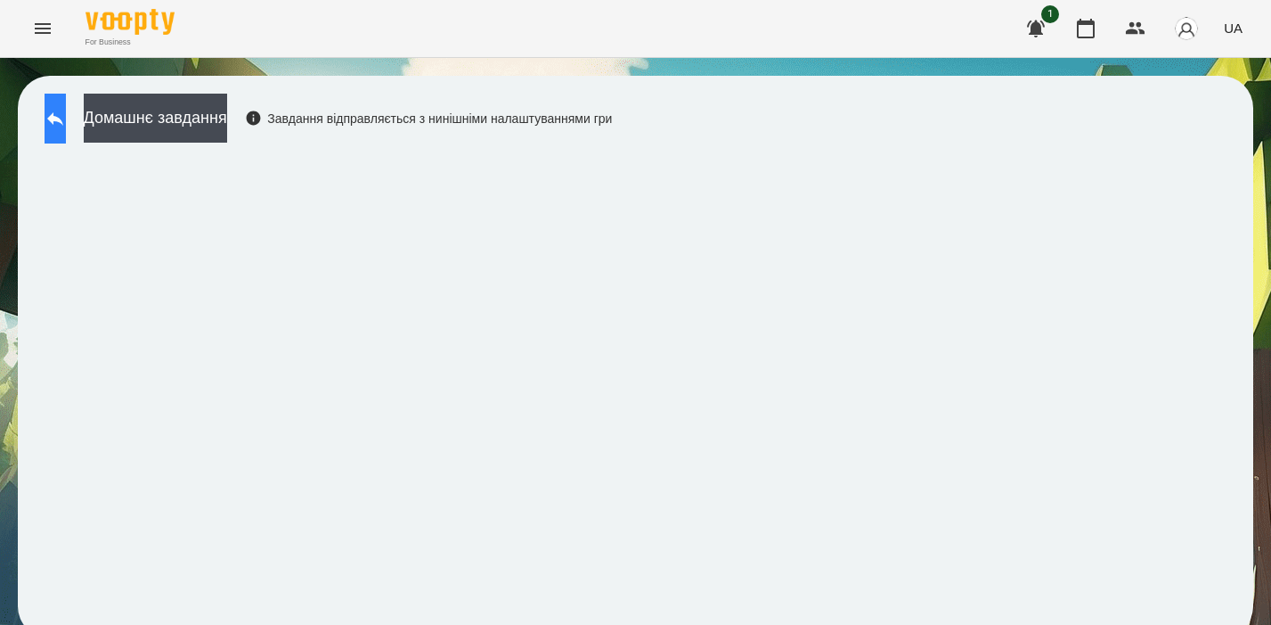
click at [66, 127] on icon at bounding box center [55, 118] width 21 height 21
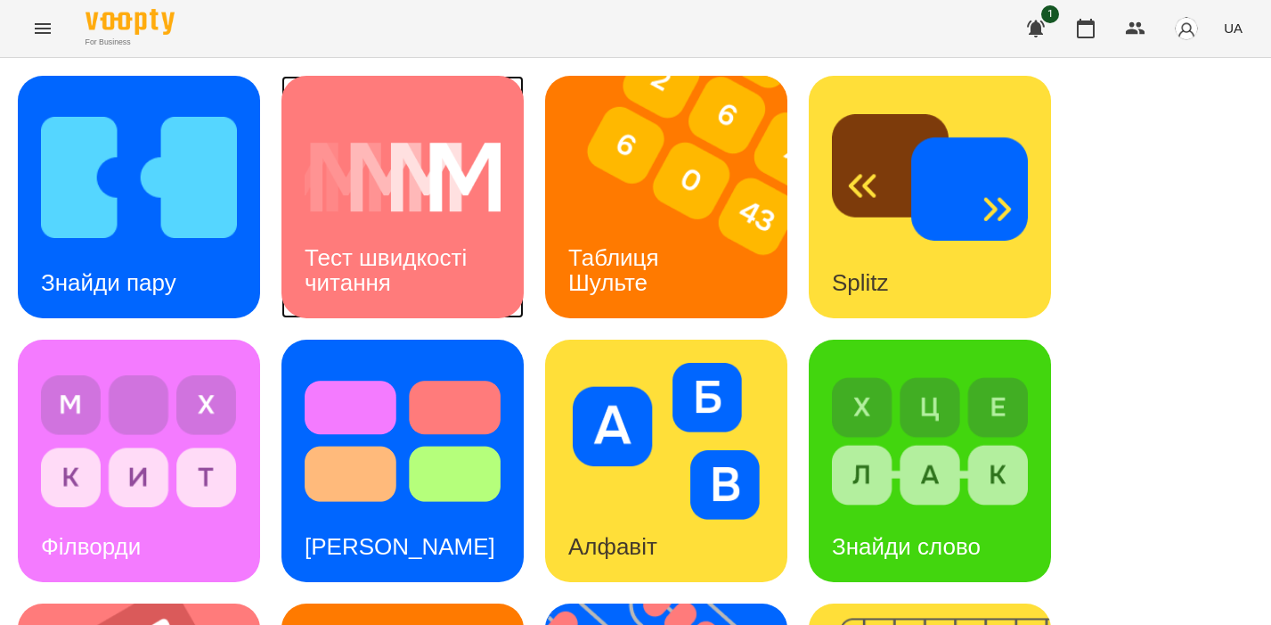
click at [441, 253] on h3 "Тест швидкості читання" at bounding box center [389, 269] width 168 height 51
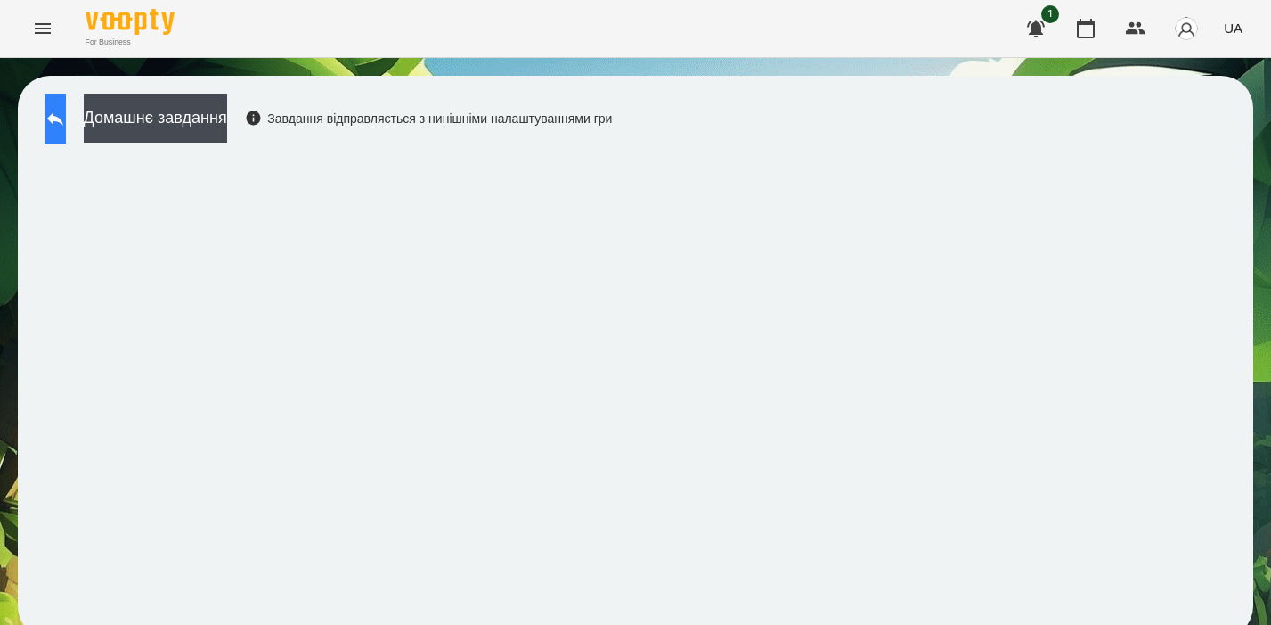
click at [66, 110] on icon at bounding box center [55, 118] width 21 height 21
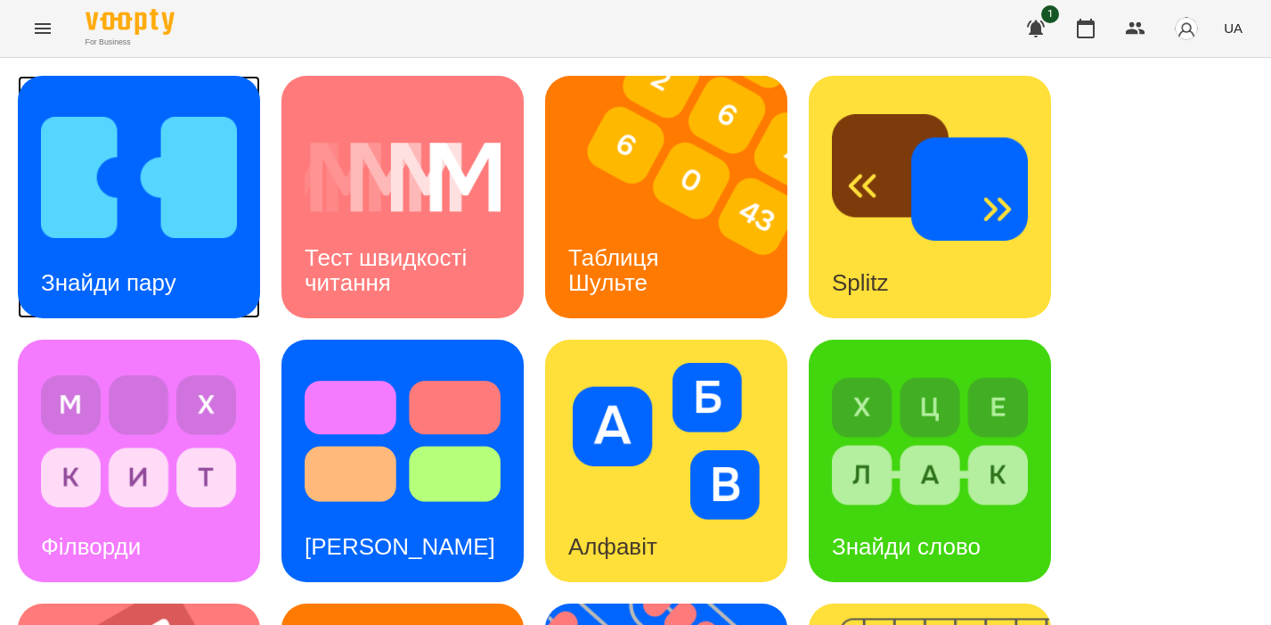
click at [182, 250] on div "Знайди пару" at bounding box center [109, 283] width 182 height 70
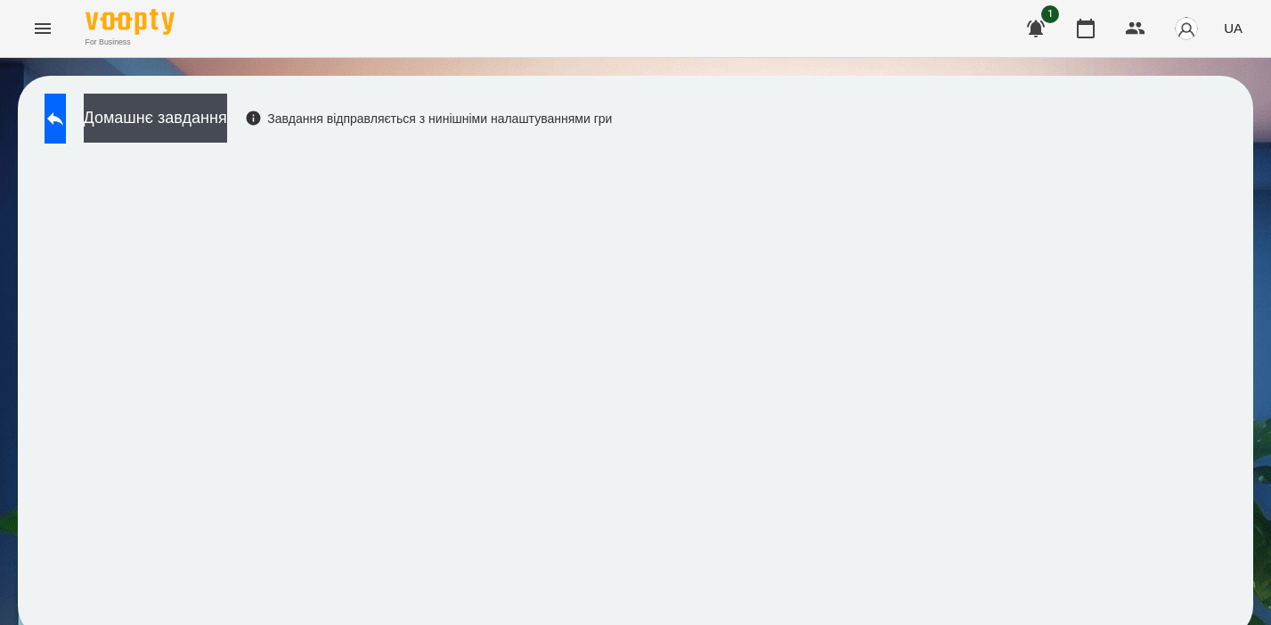
scroll to position [13, 0]
click at [185, 138] on div "Домашнє завдання Завдання відправляється з нинішніми налаштуваннями гри" at bounding box center [324, 123] width 576 height 59
click at [66, 106] on button at bounding box center [55, 119] width 21 height 50
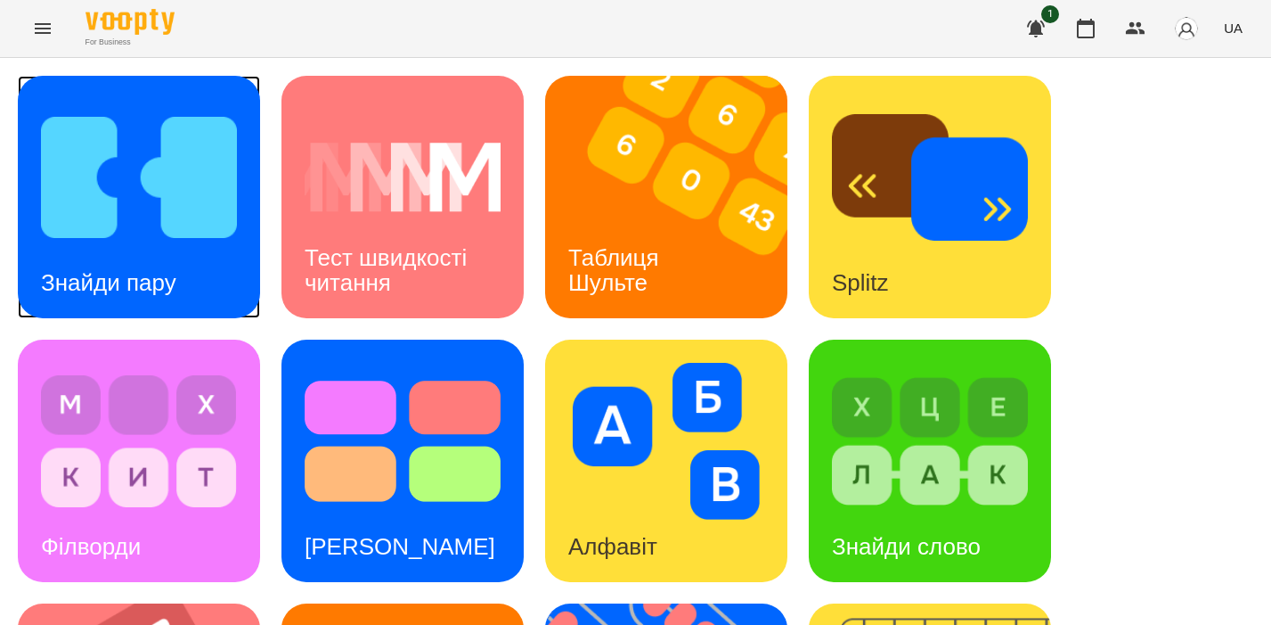
click at [95, 106] on img at bounding box center [139, 177] width 196 height 157
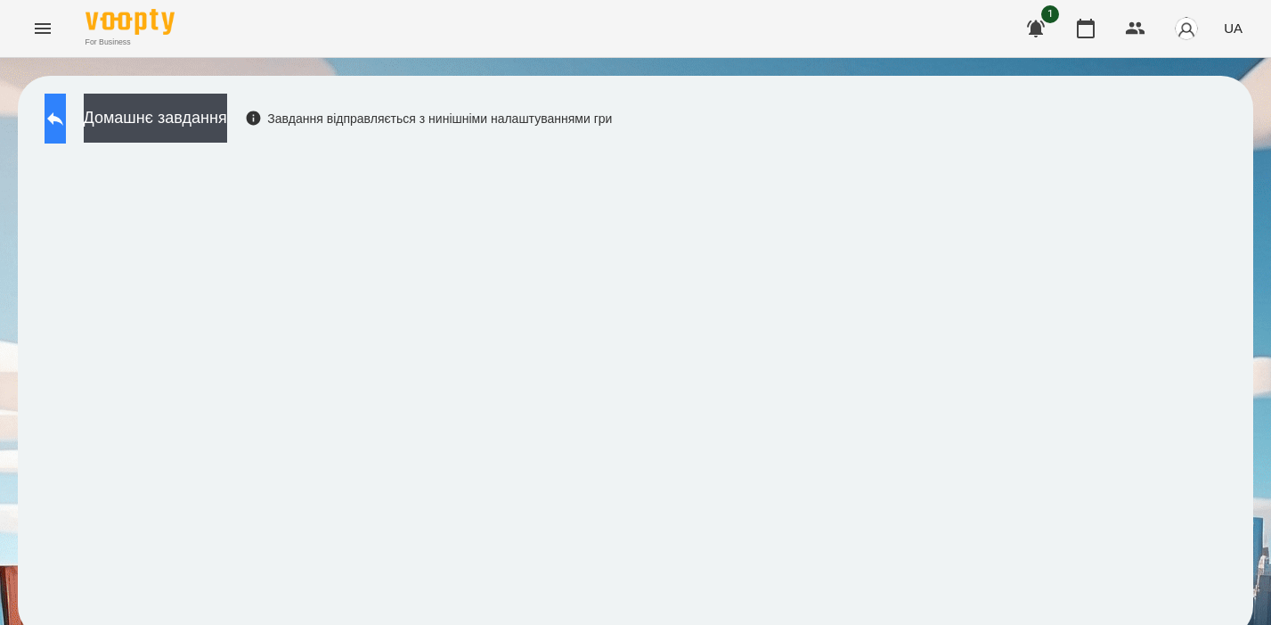
click at [66, 120] on button at bounding box center [55, 119] width 21 height 50
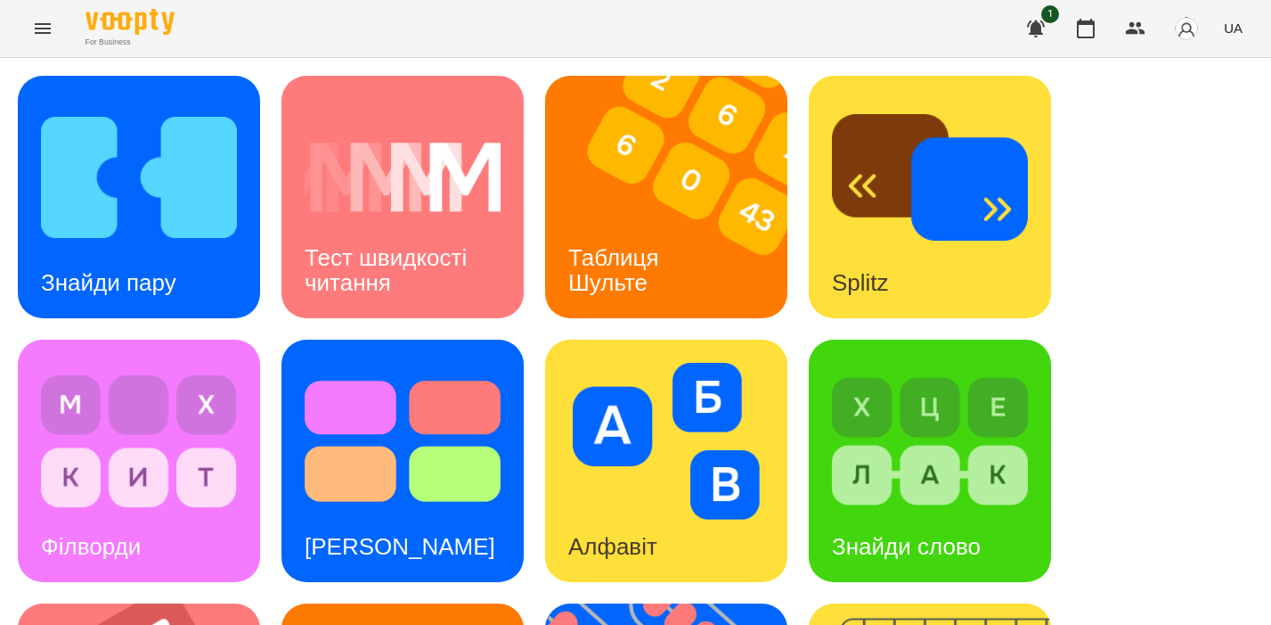
scroll to position [558, 0]
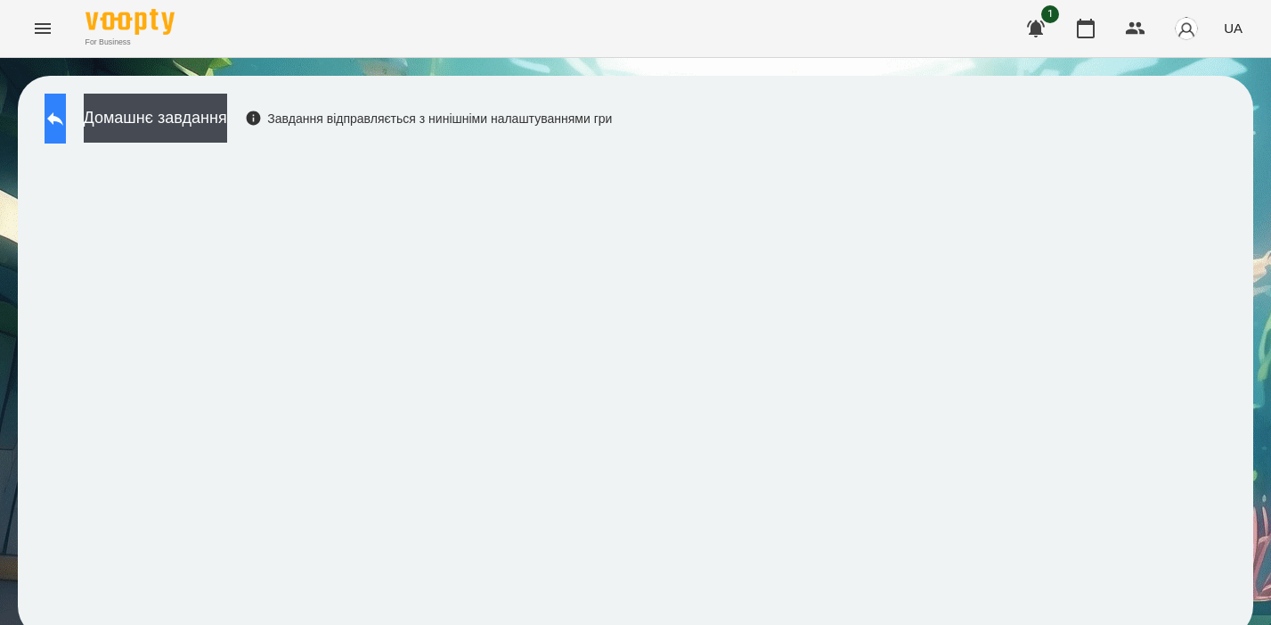
click at [66, 101] on button at bounding box center [55, 119] width 21 height 50
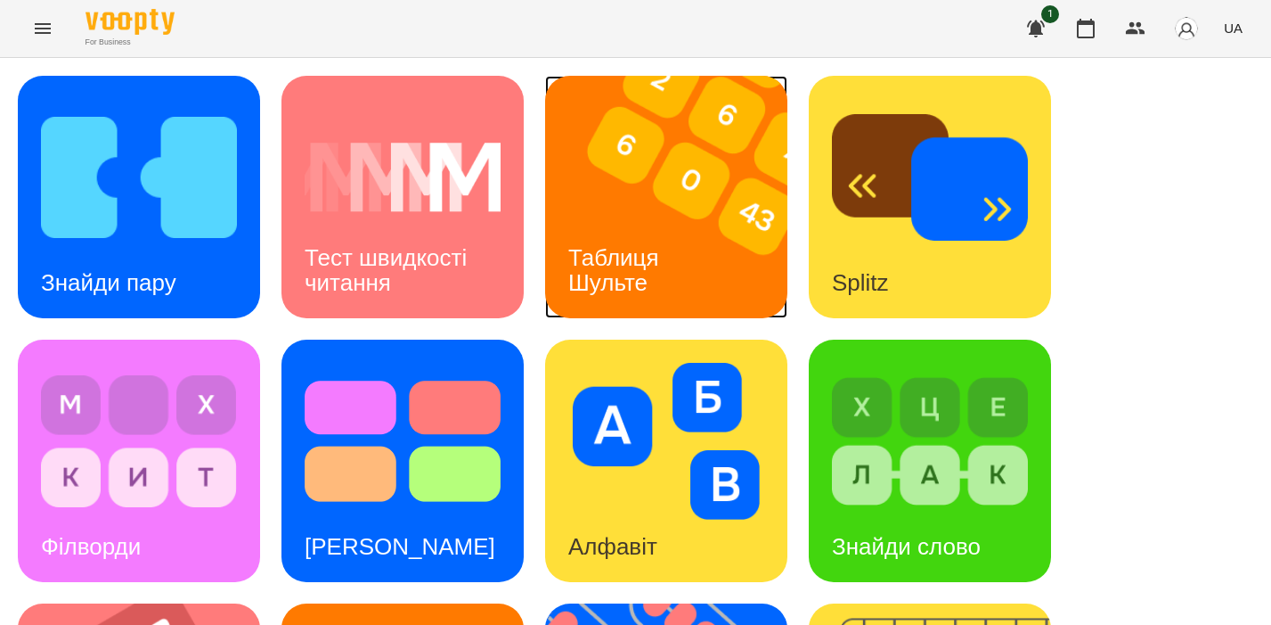
click at [630, 186] on img at bounding box center [677, 197] width 265 height 242
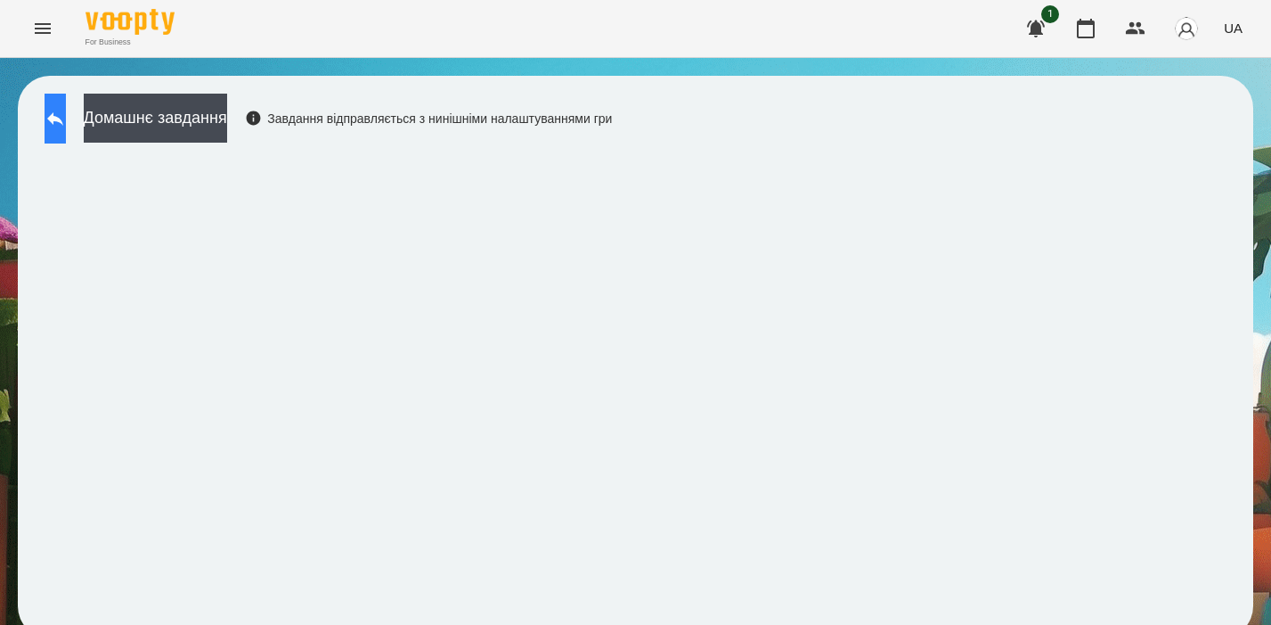
click at [55, 127] on button at bounding box center [55, 119] width 21 height 50
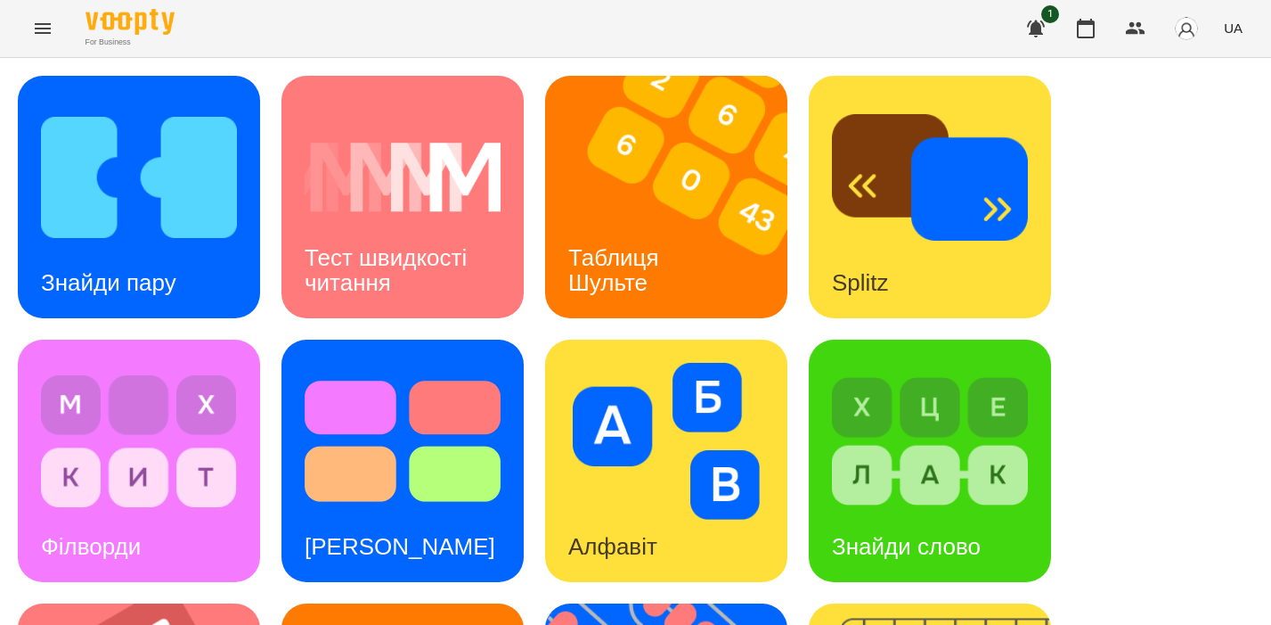
scroll to position [605, 0]
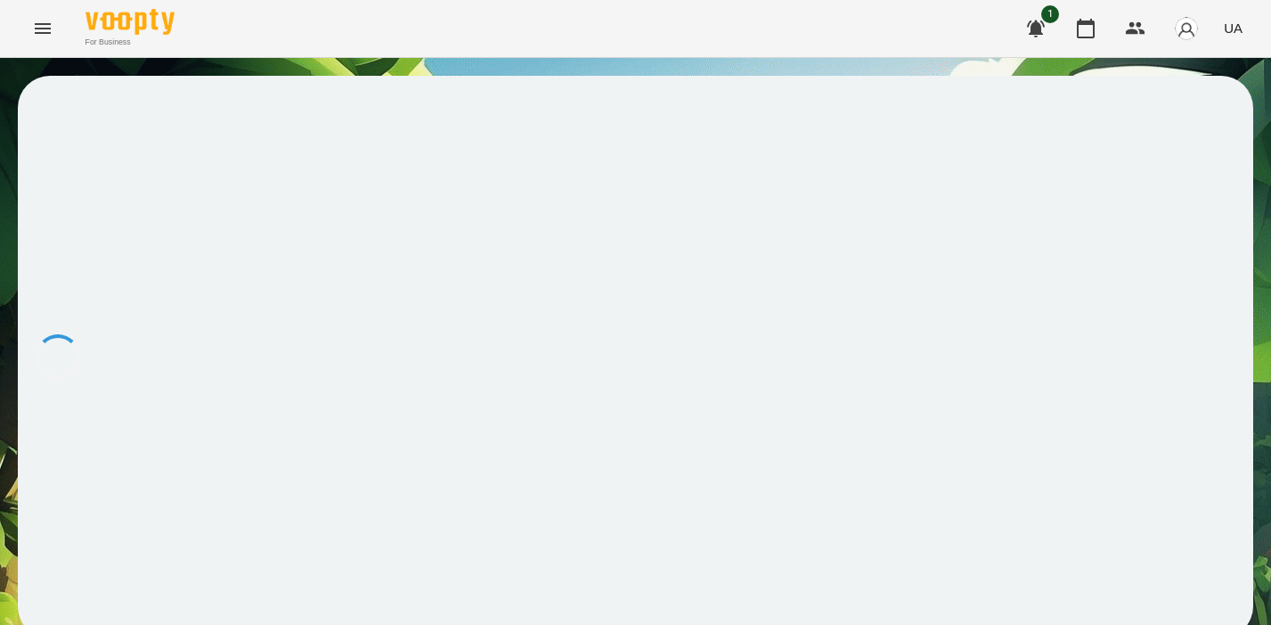
scroll to position [13, 0]
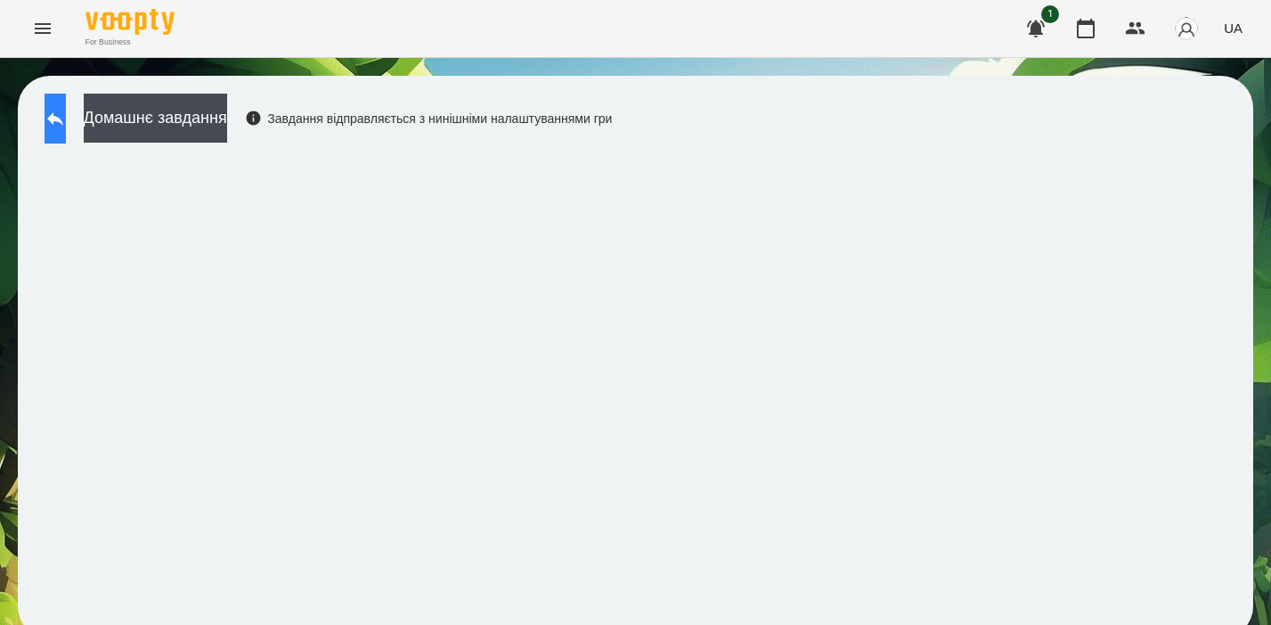
click at [66, 108] on icon at bounding box center [55, 118] width 21 height 21
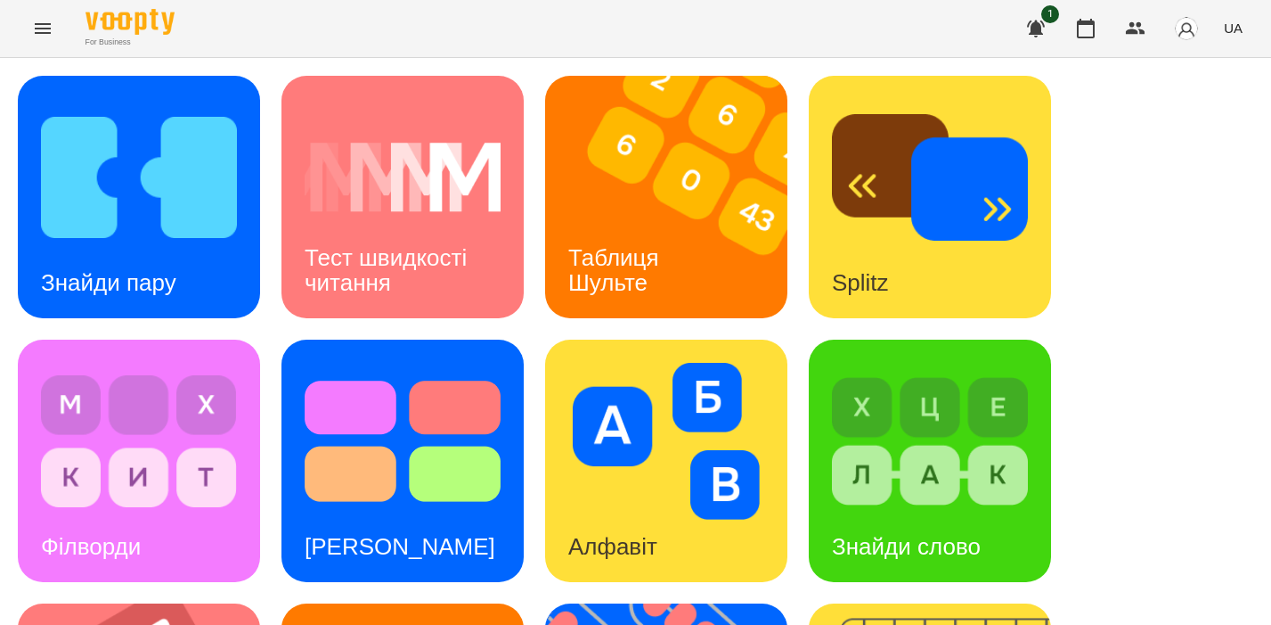
click at [36, 34] on icon "Menu" at bounding box center [42, 28] width 21 height 21
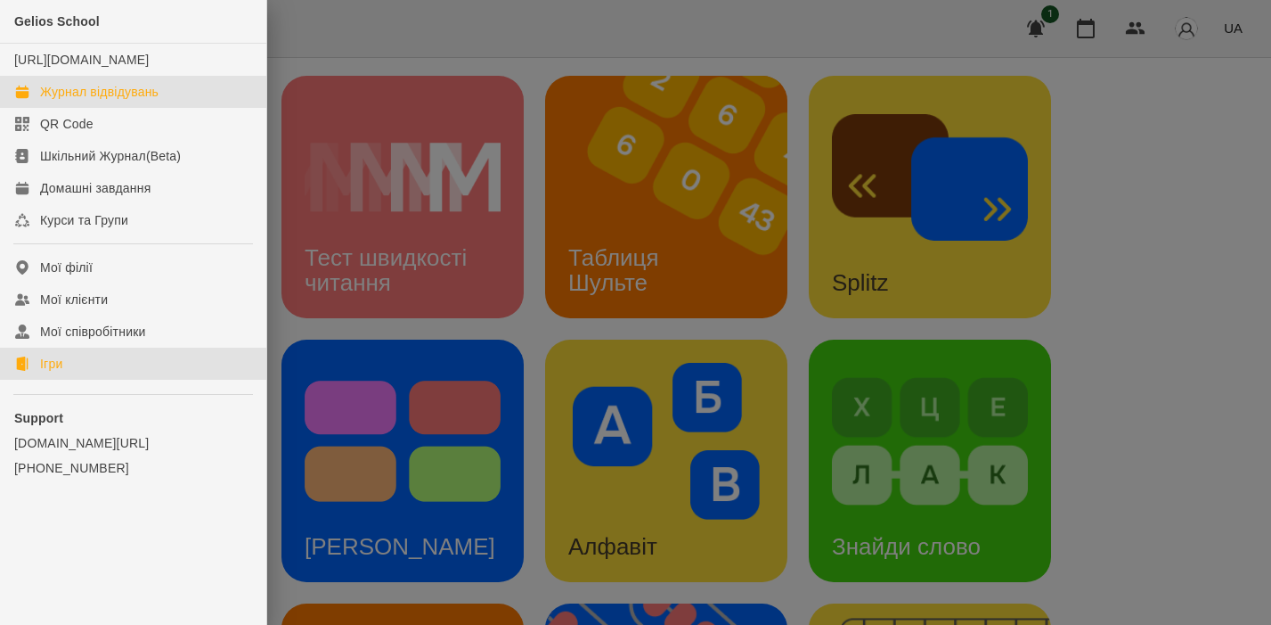
click at [108, 101] on div "Журнал відвідувань" at bounding box center [99, 92] width 118 height 18
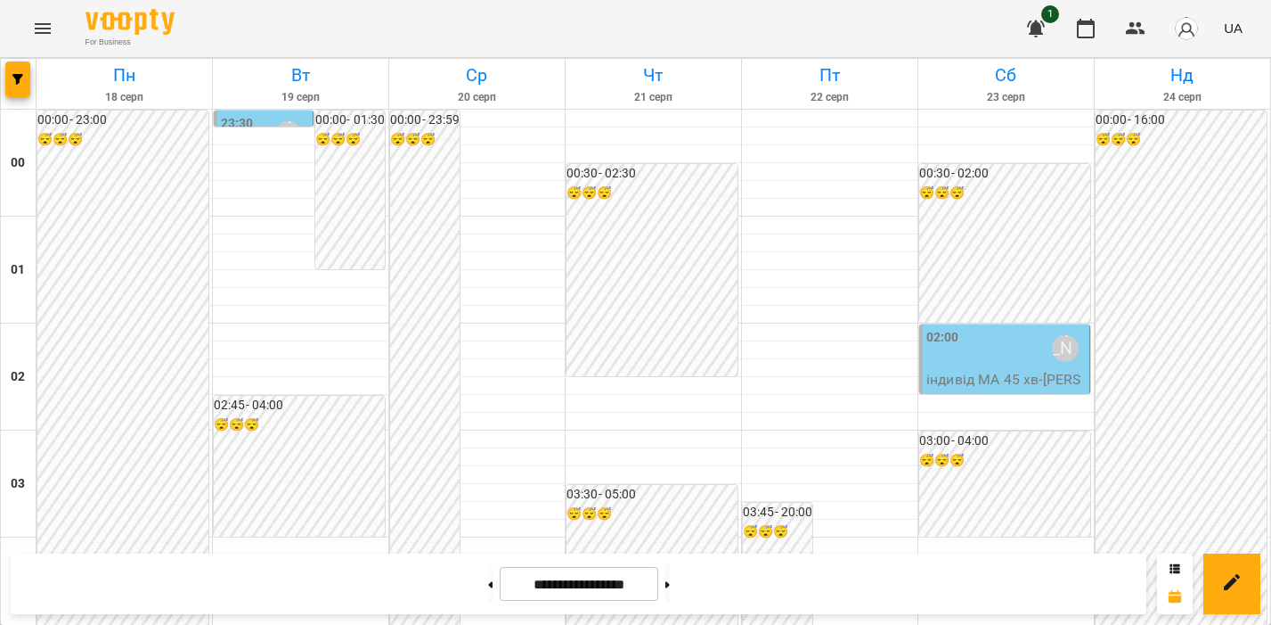
click at [273, 119] on div "[PERSON_NAME]" at bounding box center [288, 134] width 41 height 41
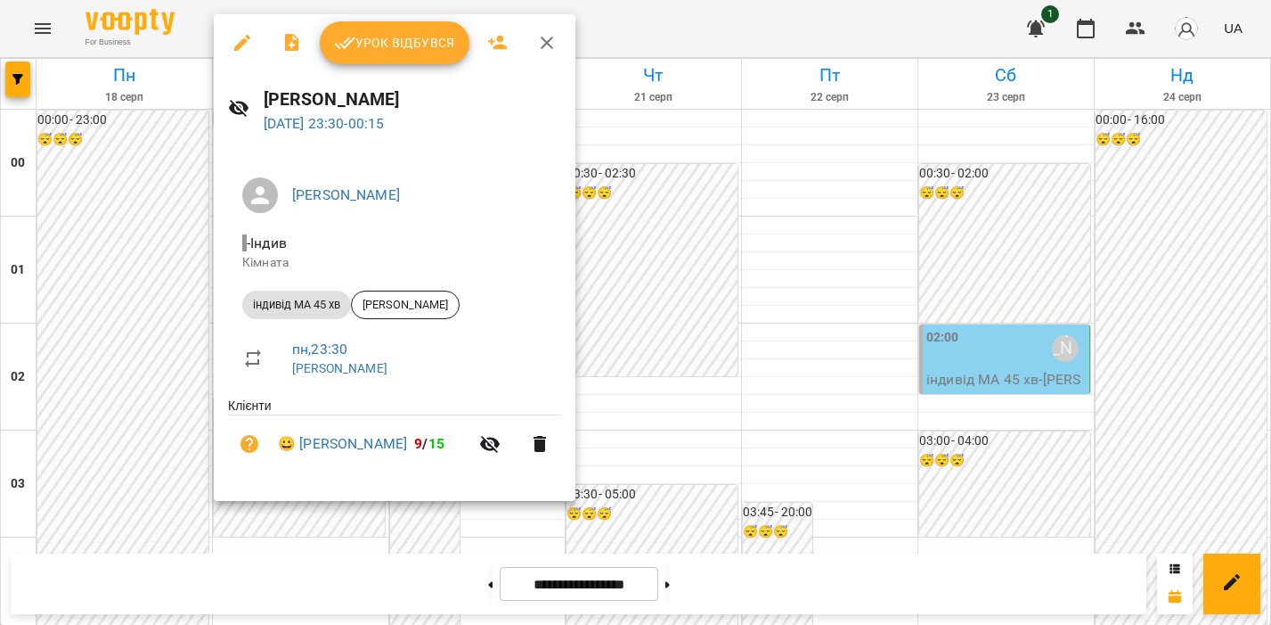
click at [377, 48] on span "Урок відбувся" at bounding box center [394, 42] width 121 height 21
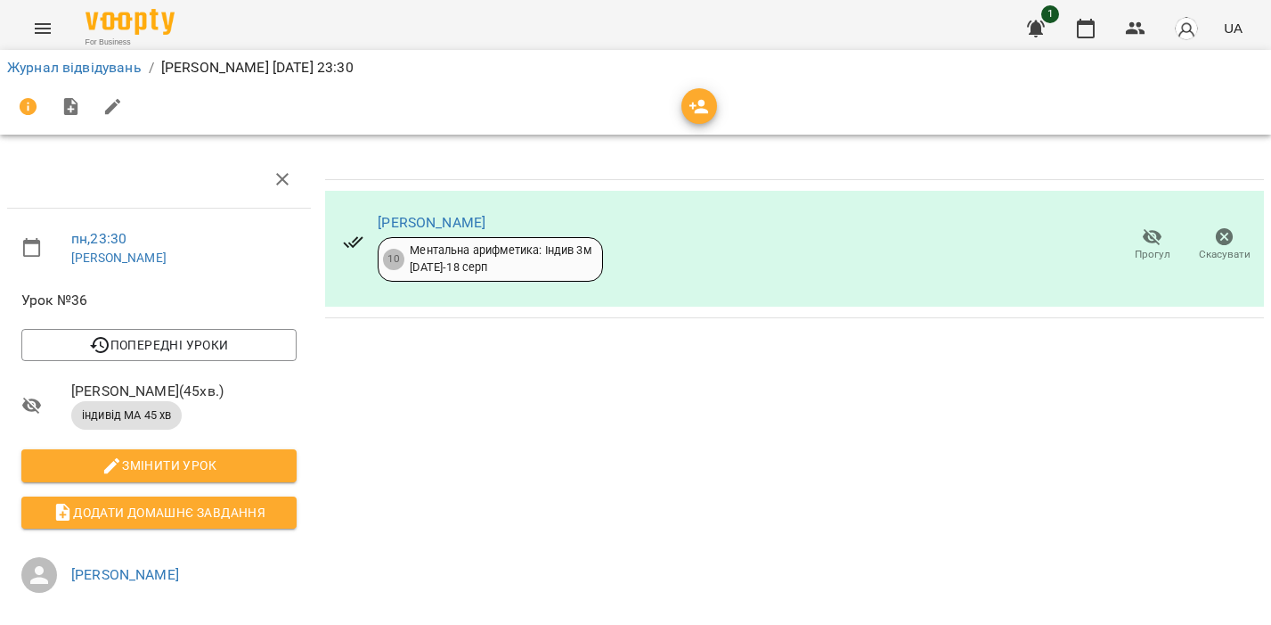
scroll to position [208, 0]
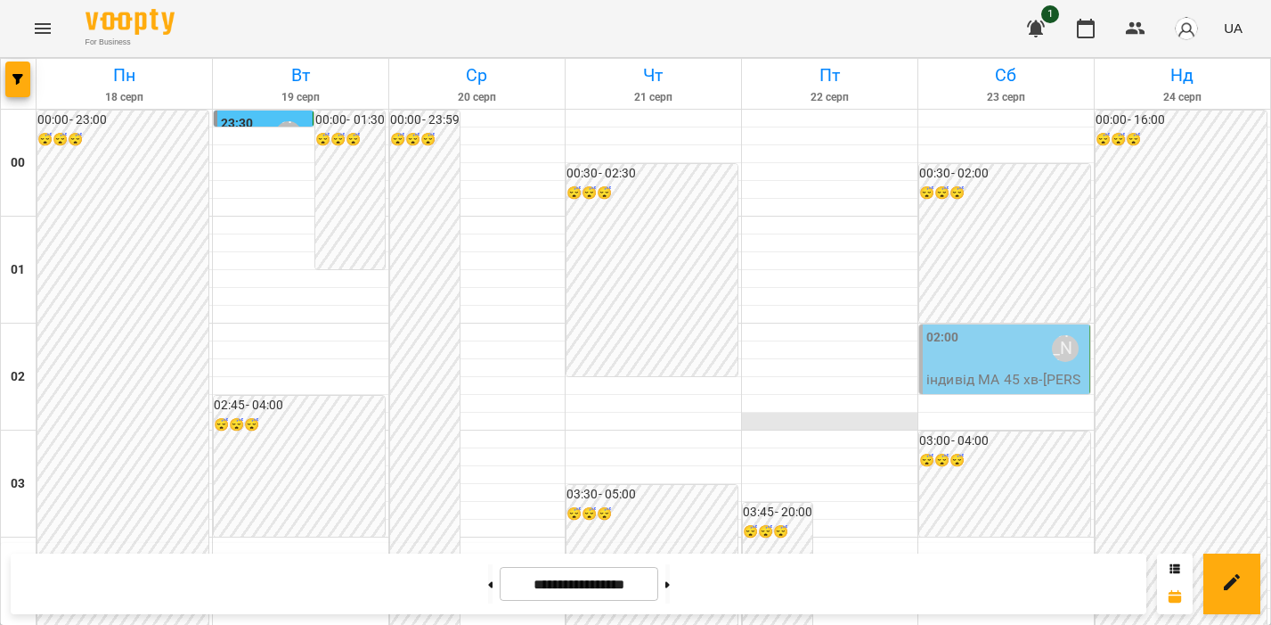
scroll to position [2131, 0]
